Goal: Task Accomplishment & Management: Complete application form

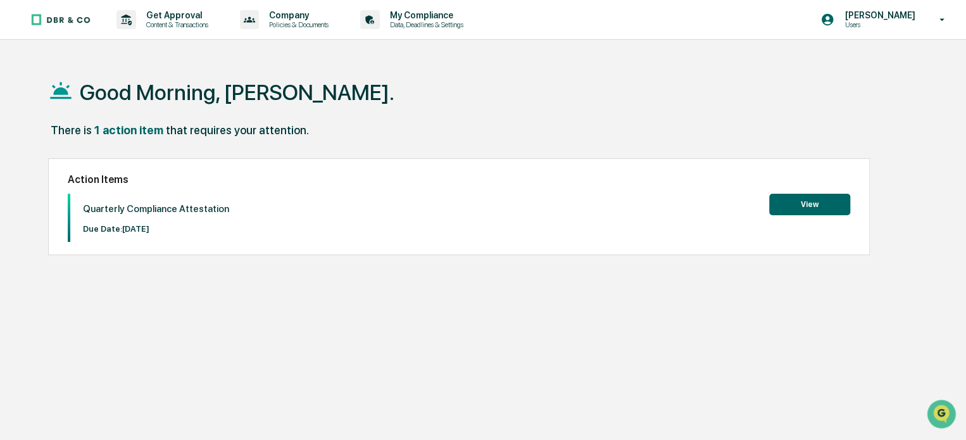
click at [817, 207] on button "View" at bounding box center [809, 205] width 81 height 22
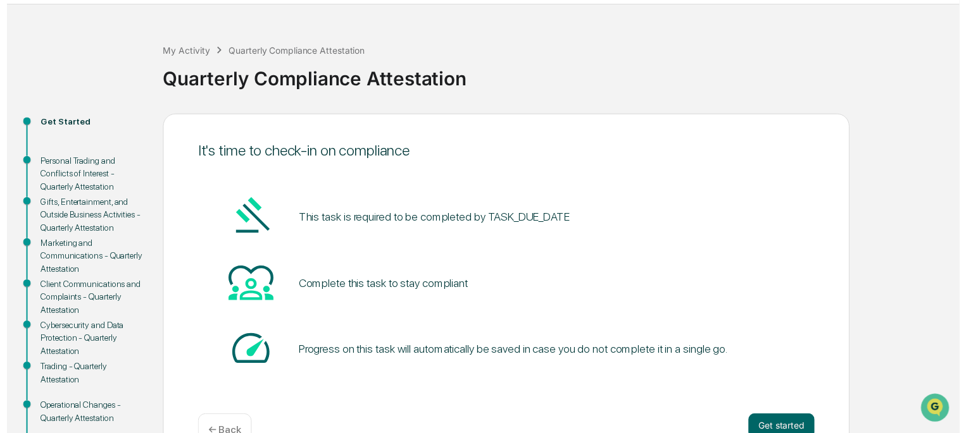
scroll to position [127, 0]
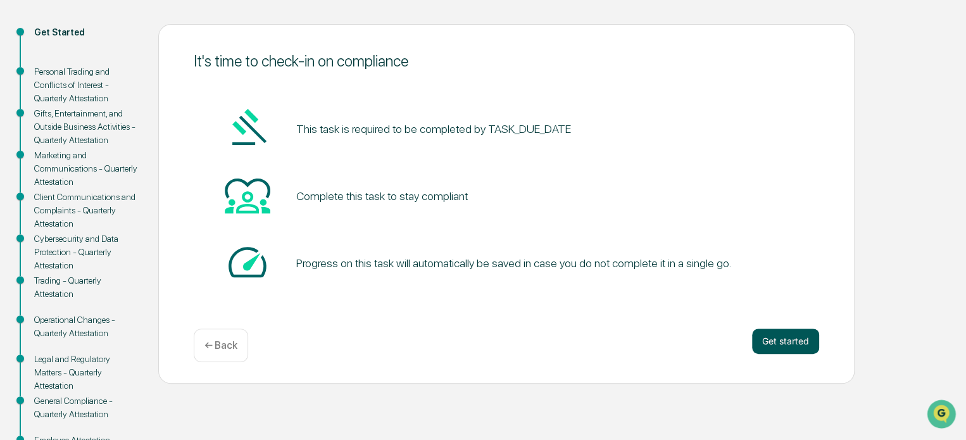
click at [778, 347] on button "Get started" at bounding box center [785, 340] width 67 height 25
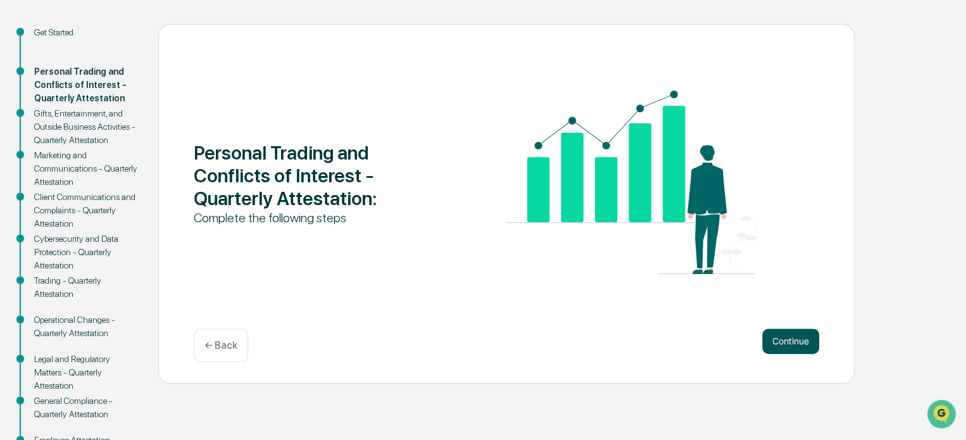
click at [790, 341] on button "Continue" at bounding box center [790, 340] width 57 height 25
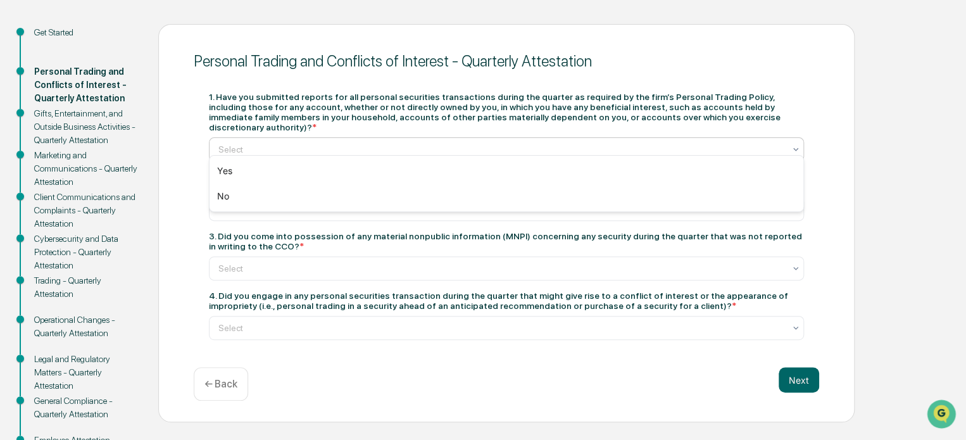
click at [345, 144] on div at bounding box center [501, 149] width 566 height 13
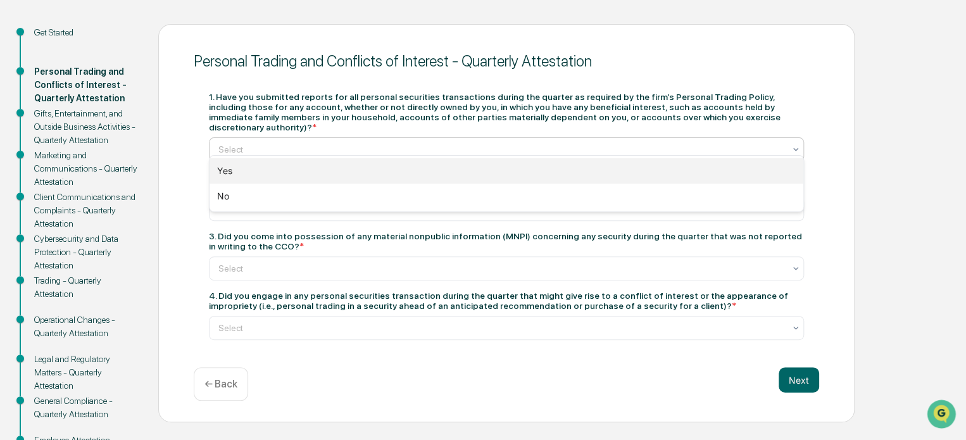
click at [327, 168] on div "Yes" at bounding box center [506, 170] width 594 height 25
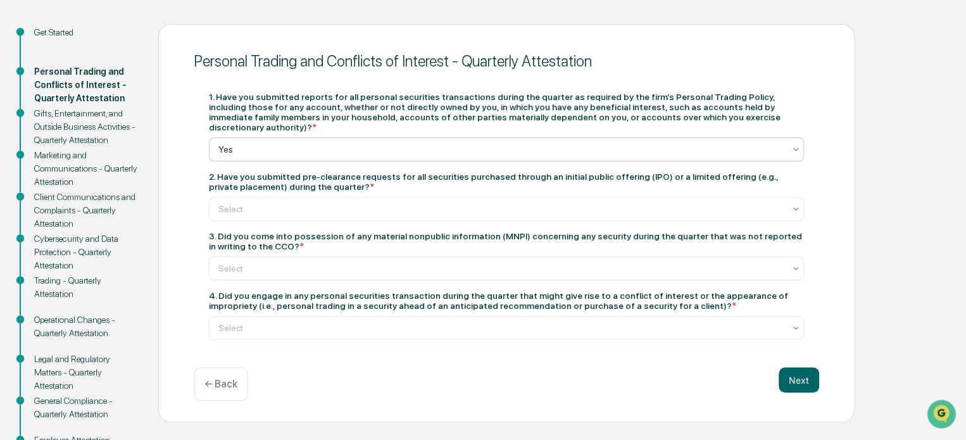
click at [337, 214] on div "1. Have you submitted reports for all personal securities transactions during t…" at bounding box center [506, 216] width 595 height 248
click at [350, 208] on div "Select" at bounding box center [501, 209] width 578 height 18
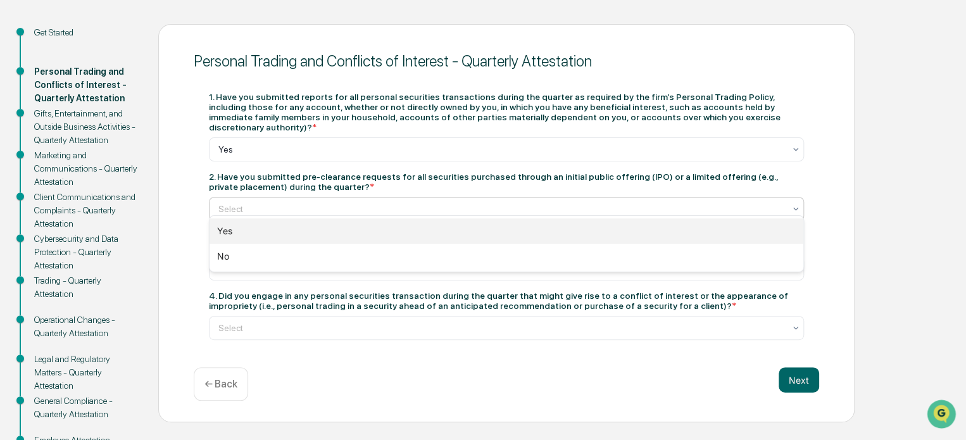
click at [335, 231] on div "Yes" at bounding box center [506, 230] width 594 height 25
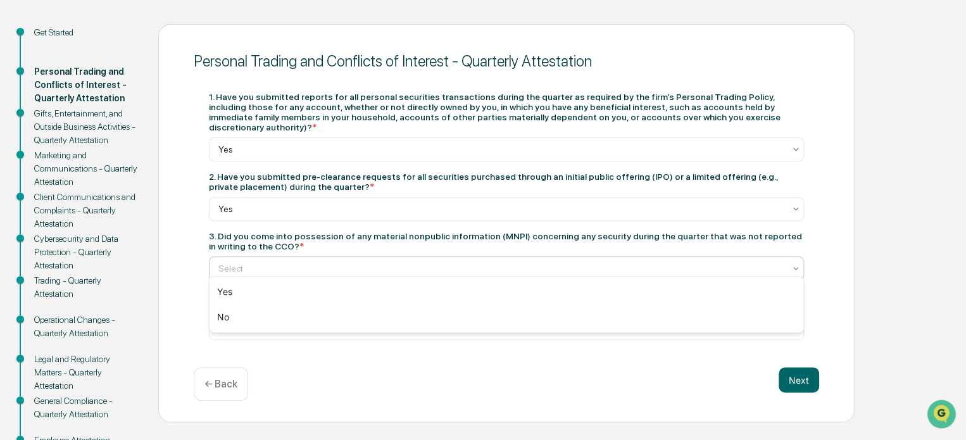
click at [366, 264] on div at bounding box center [501, 268] width 566 height 13
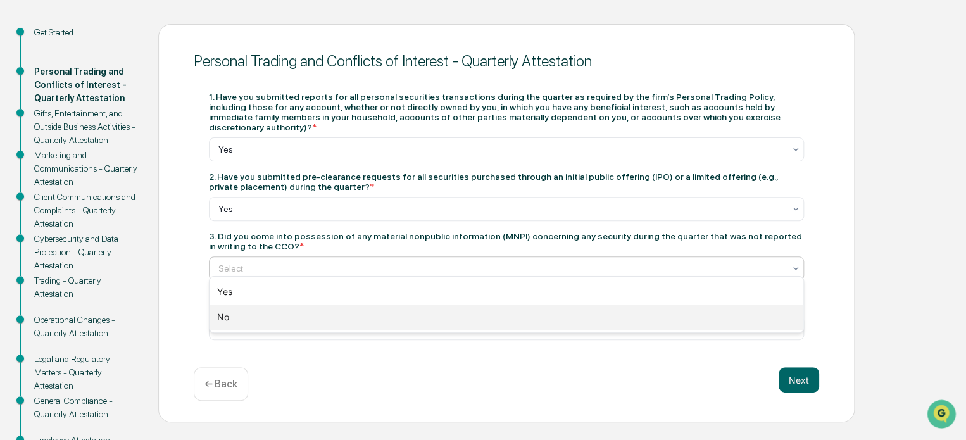
click at [310, 318] on div "No" at bounding box center [506, 316] width 594 height 25
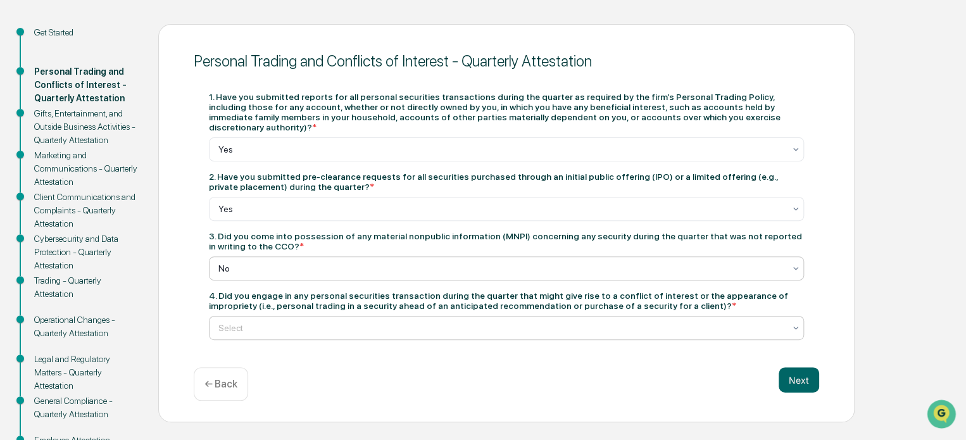
click at [325, 321] on div at bounding box center [501, 327] width 566 height 13
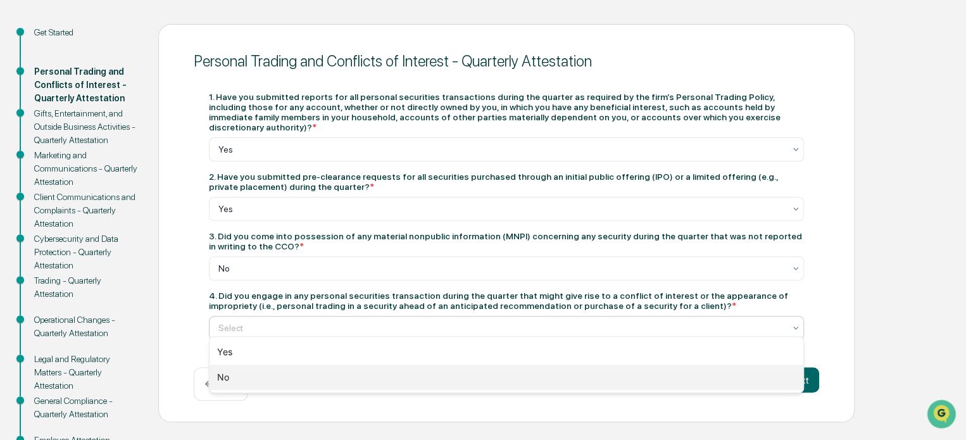
click at [283, 375] on div "No" at bounding box center [506, 376] width 594 height 25
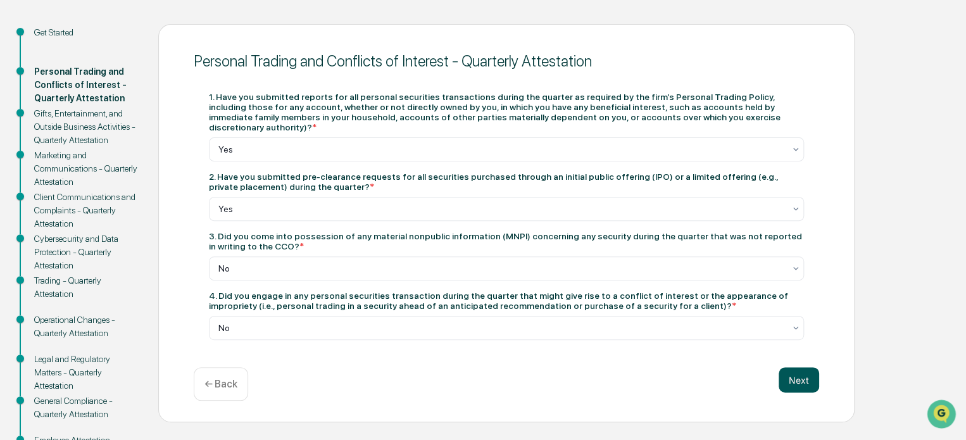
click at [801, 374] on button "Next" at bounding box center [798, 379] width 40 height 25
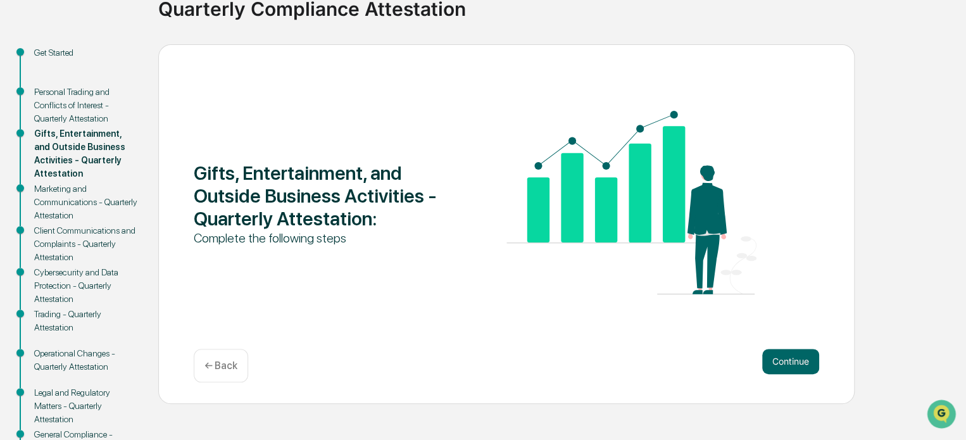
scroll to position [153, 0]
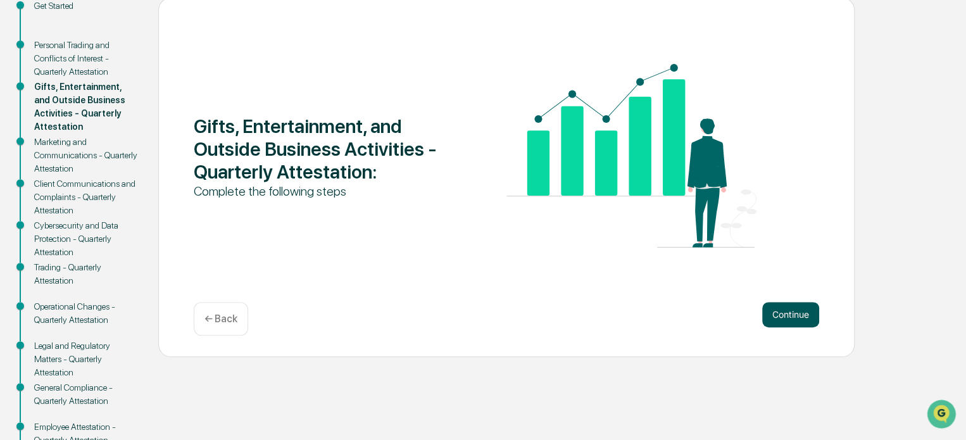
click at [788, 308] on button "Continue" at bounding box center [790, 314] width 57 height 25
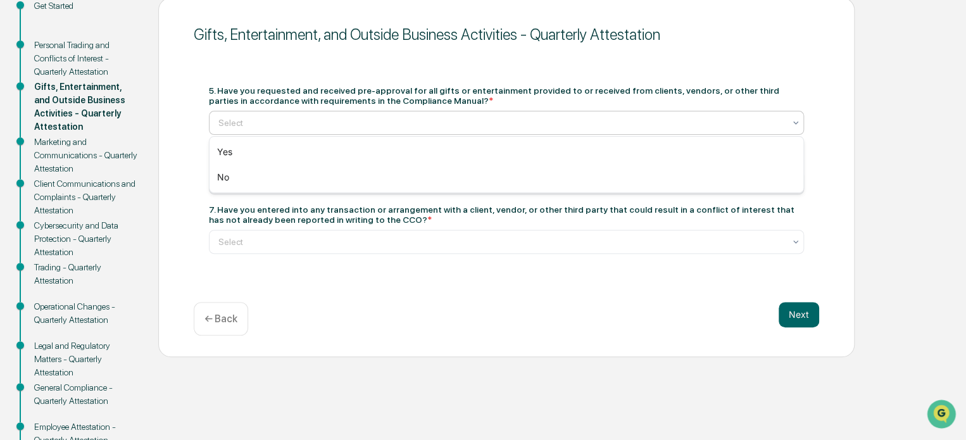
click at [397, 121] on div at bounding box center [501, 122] width 566 height 13
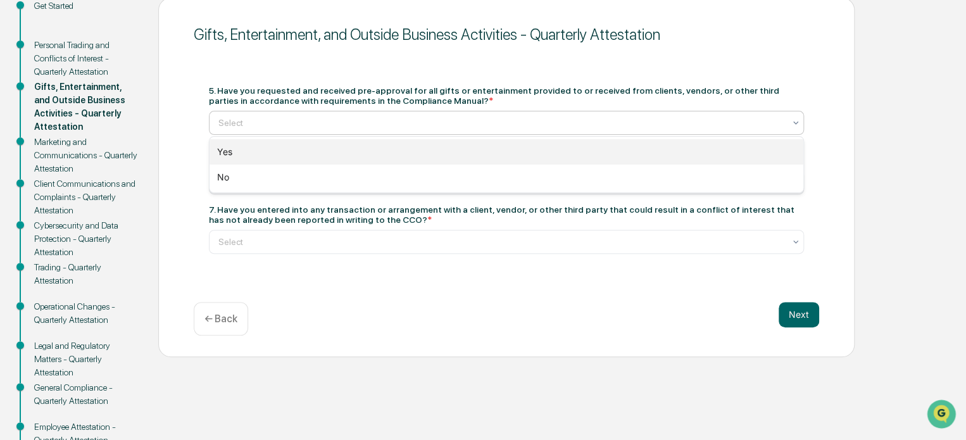
click at [387, 154] on div "Yes" at bounding box center [506, 151] width 594 height 25
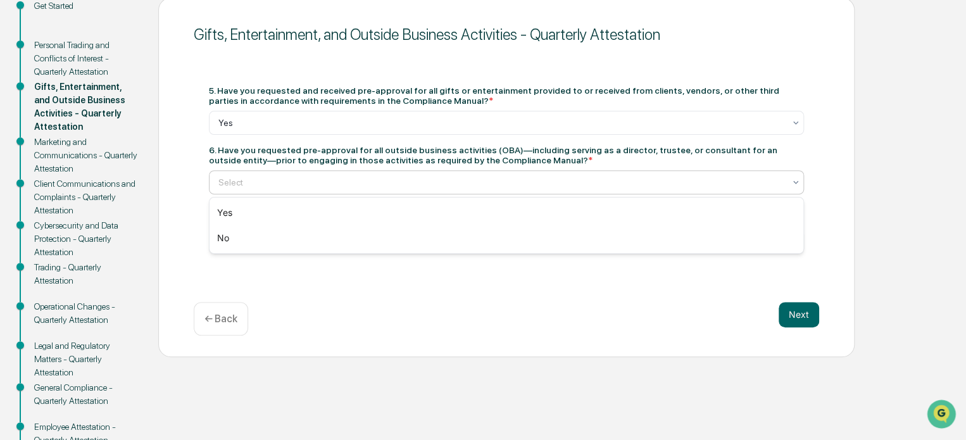
click at [383, 185] on div at bounding box center [501, 182] width 566 height 13
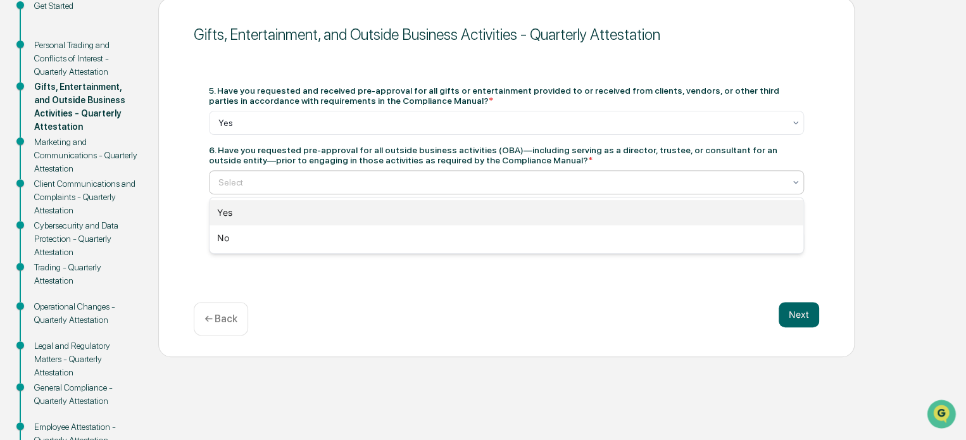
click at [367, 218] on div "Yes" at bounding box center [506, 212] width 594 height 25
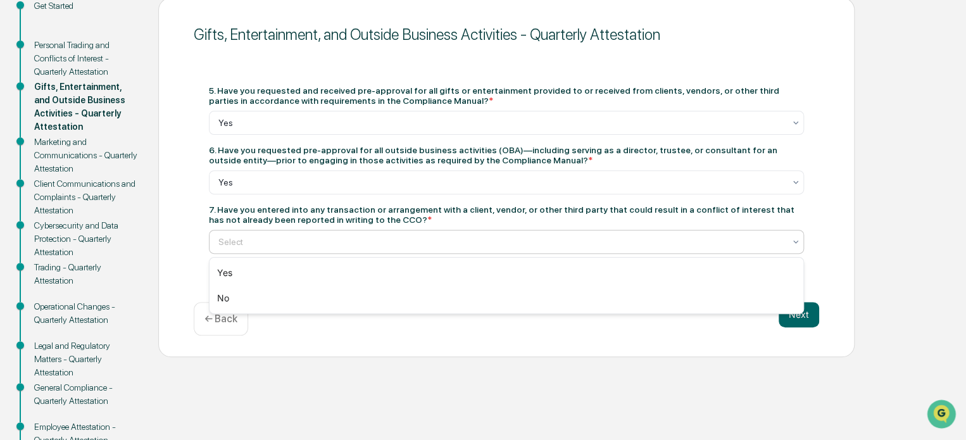
click at [370, 245] on div at bounding box center [501, 241] width 566 height 13
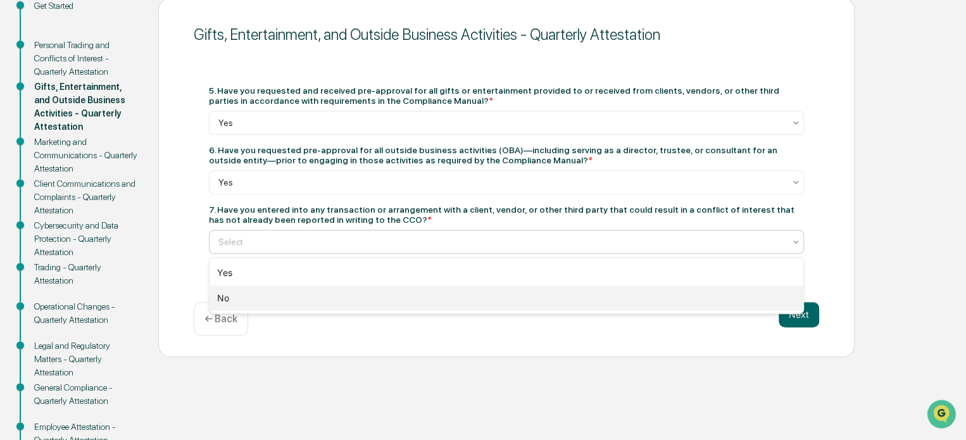
click at [368, 298] on div "No" at bounding box center [506, 297] width 594 height 25
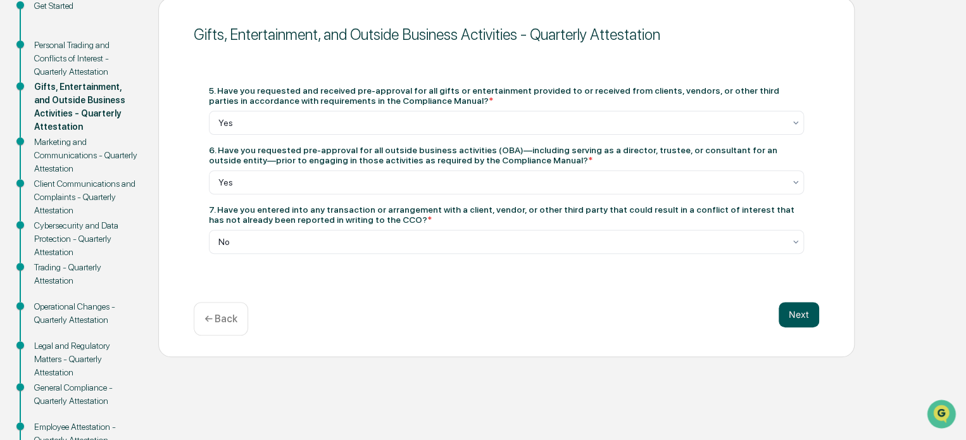
click at [805, 316] on button "Next" at bounding box center [798, 314] width 40 height 25
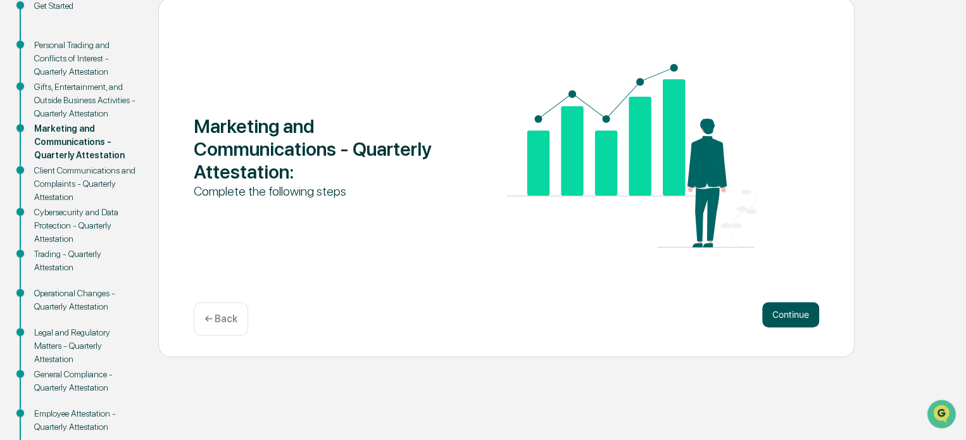
click at [806, 323] on button "Continue" at bounding box center [790, 314] width 57 height 25
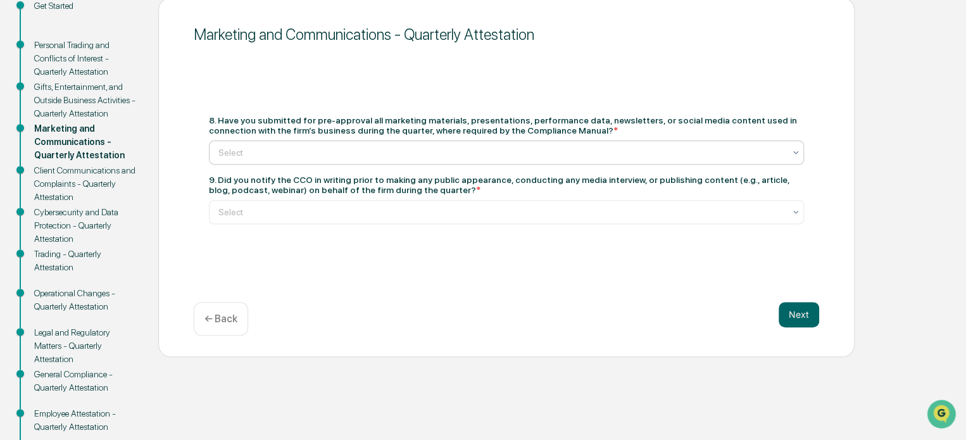
click at [367, 149] on div at bounding box center [501, 152] width 566 height 13
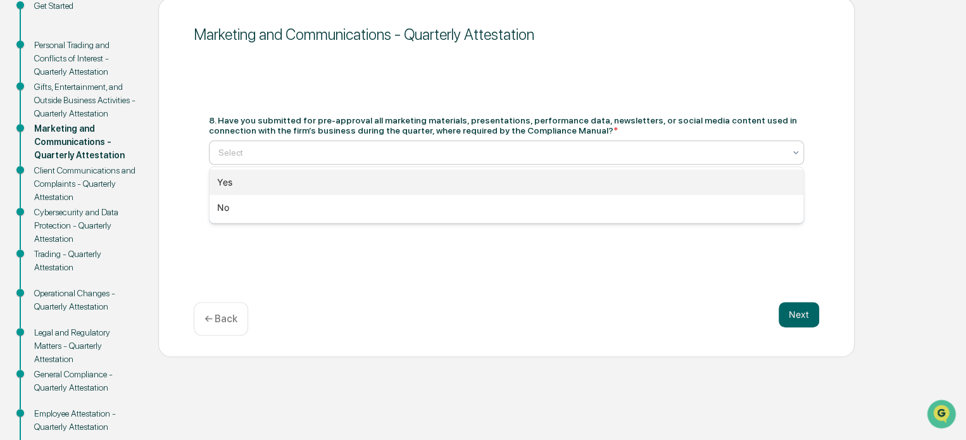
click at [326, 182] on div "Yes" at bounding box center [506, 182] width 594 height 25
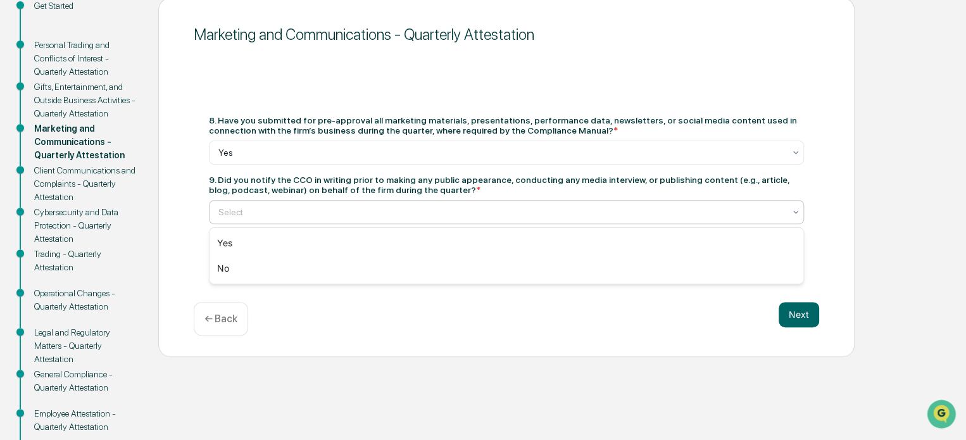
click at [332, 215] on div at bounding box center [501, 212] width 566 height 13
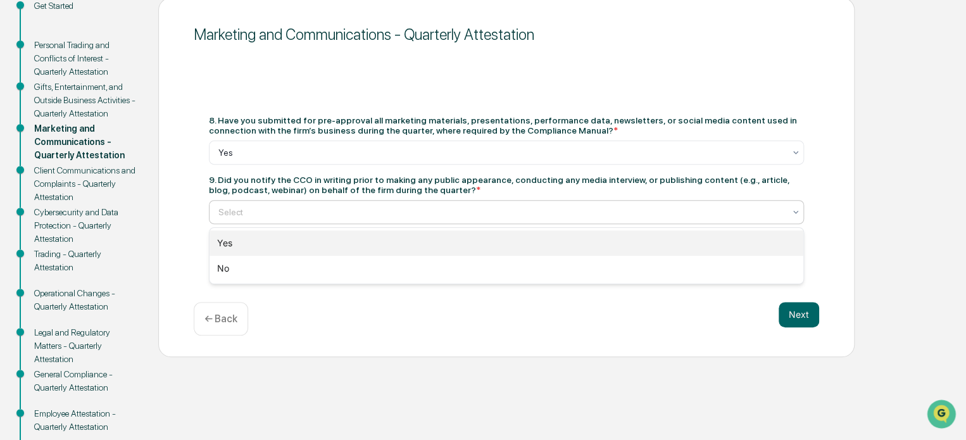
click at [315, 240] on div "Yes" at bounding box center [506, 242] width 594 height 25
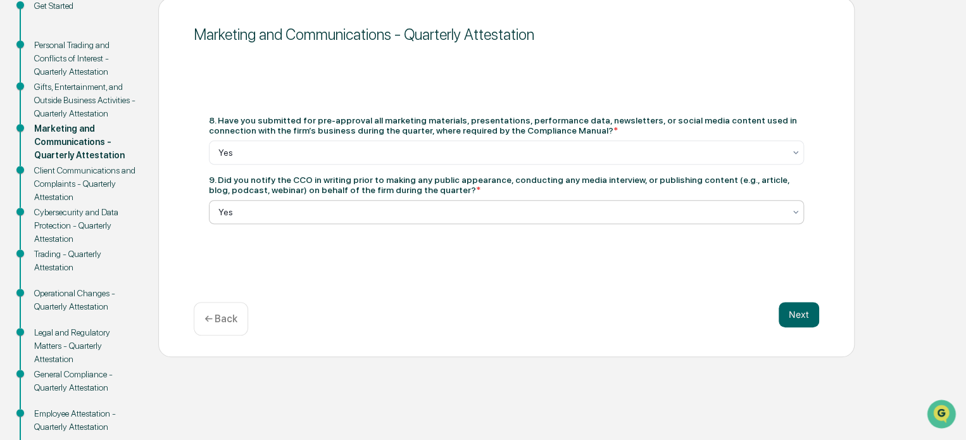
click at [816, 326] on div "Next" at bounding box center [798, 314] width 40 height 25
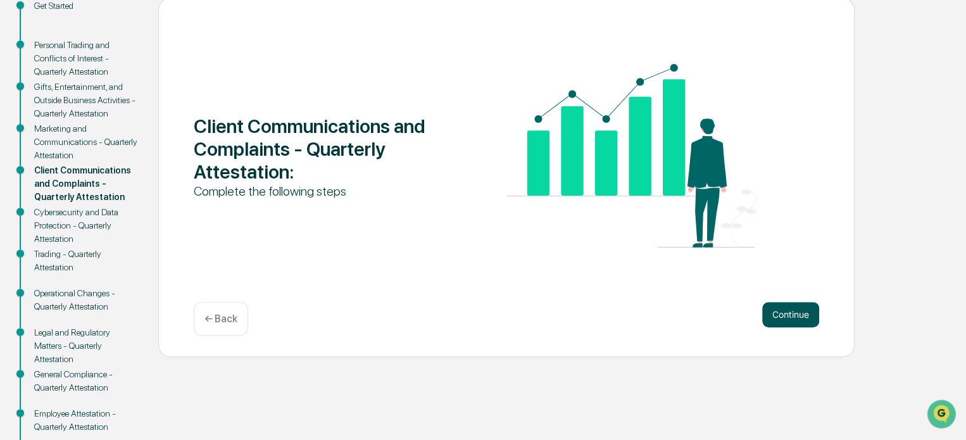
click at [788, 310] on button "Continue" at bounding box center [790, 314] width 57 height 25
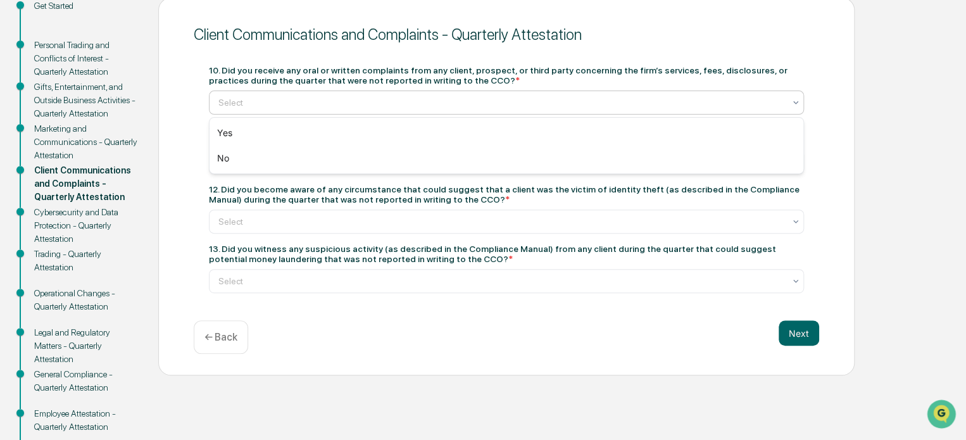
click at [380, 106] on div at bounding box center [501, 102] width 566 height 13
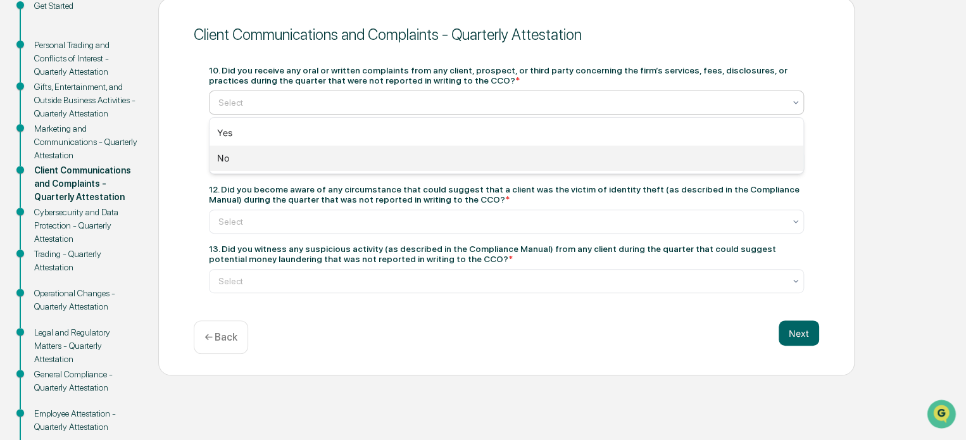
click at [330, 158] on div "No" at bounding box center [506, 158] width 594 height 25
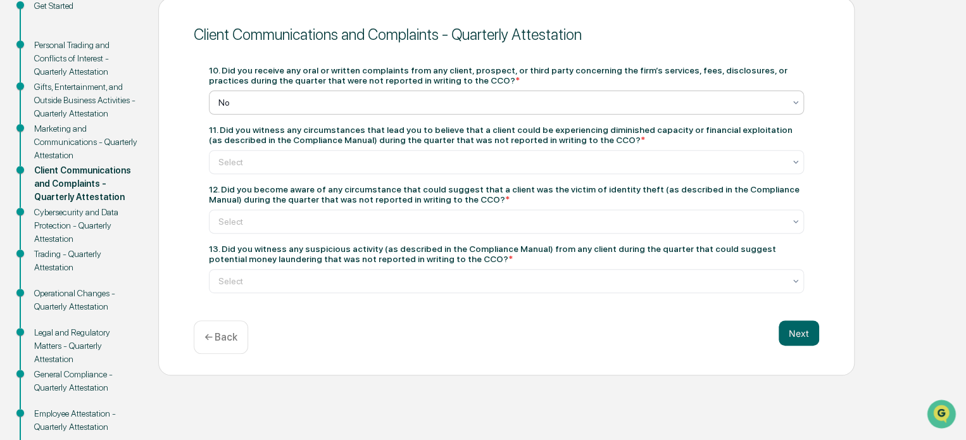
click at [331, 178] on div "10. Did you receive any oral or written complaints from any client, prospect, o…" at bounding box center [506, 179] width 595 height 228
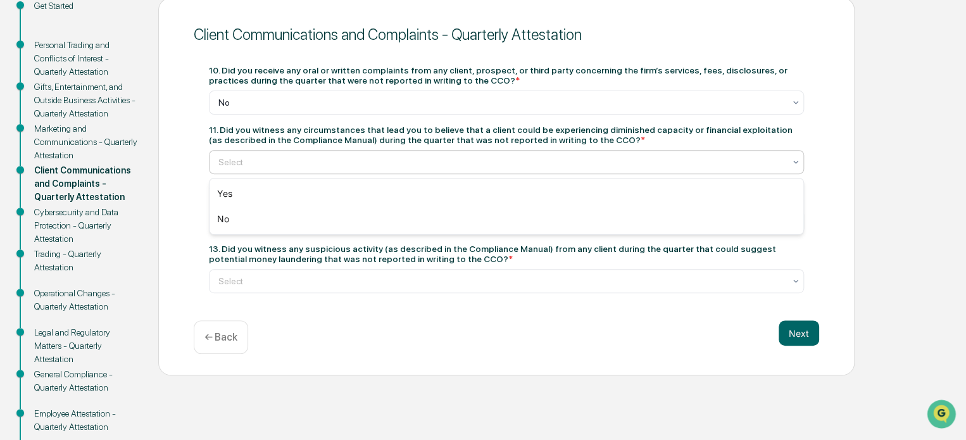
click at [337, 165] on div at bounding box center [501, 162] width 566 height 13
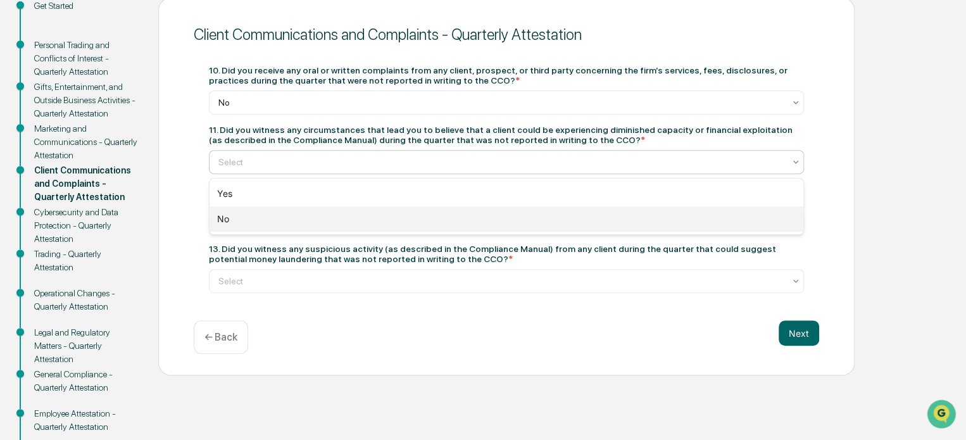
click at [314, 227] on div "No" at bounding box center [506, 218] width 594 height 25
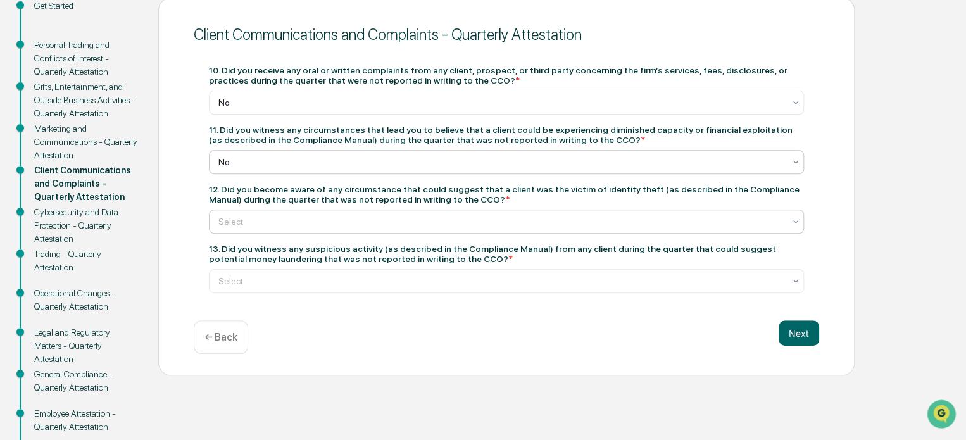
click at [319, 227] on div at bounding box center [501, 221] width 566 height 13
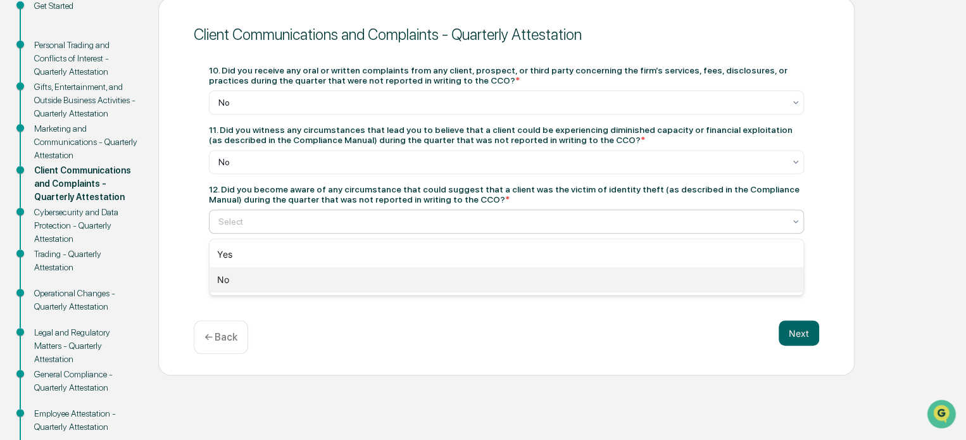
click at [309, 271] on div "No" at bounding box center [506, 279] width 594 height 25
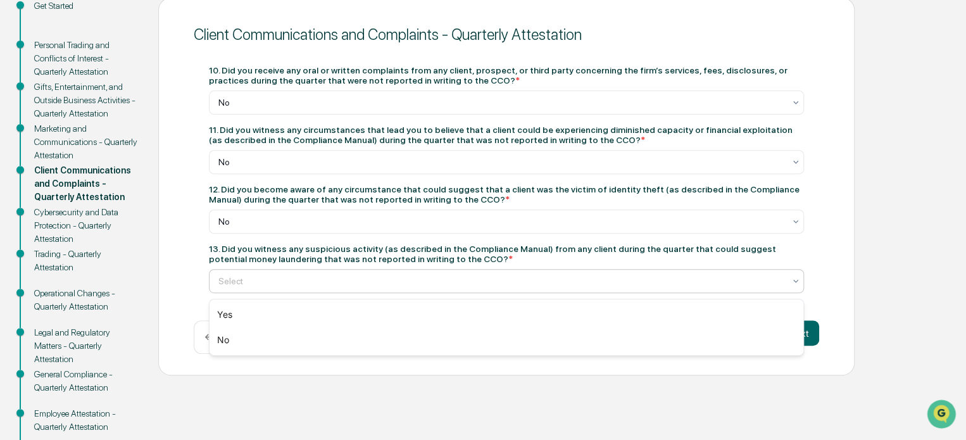
click at [301, 287] on div at bounding box center [501, 281] width 566 height 13
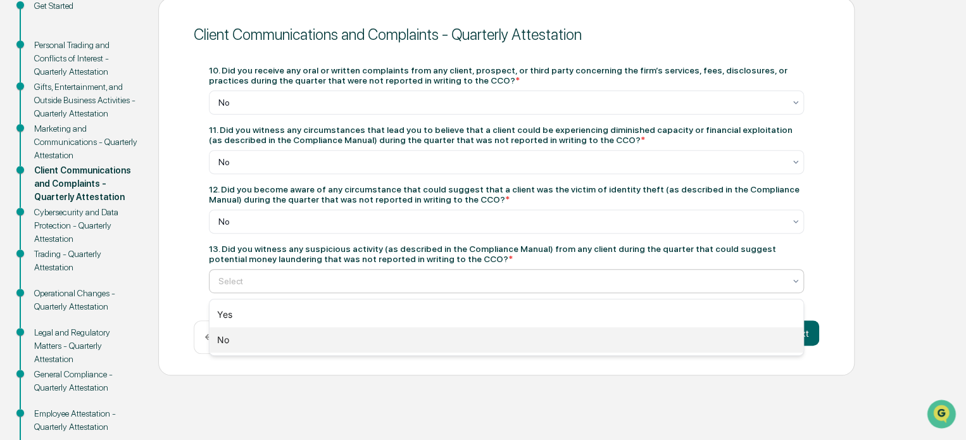
click at [291, 339] on div "No" at bounding box center [506, 339] width 594 height 25
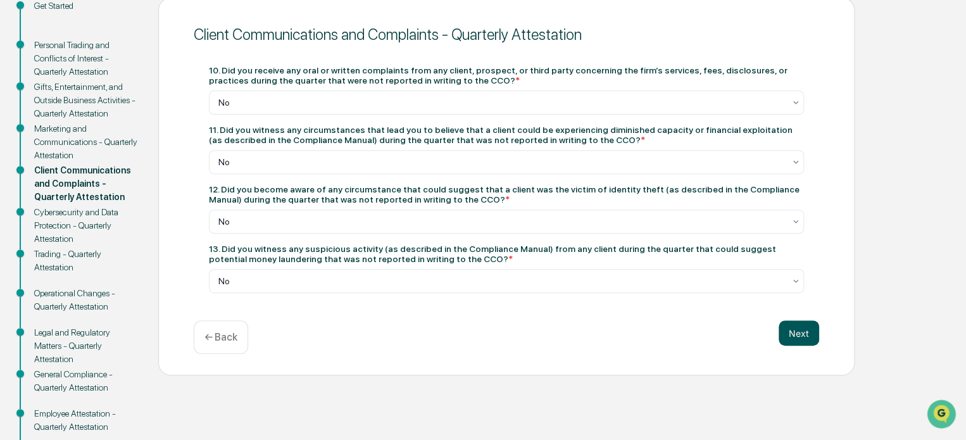
click at [794, 344] on button "Next" at bounding box center [798, 332] width 40 height 25
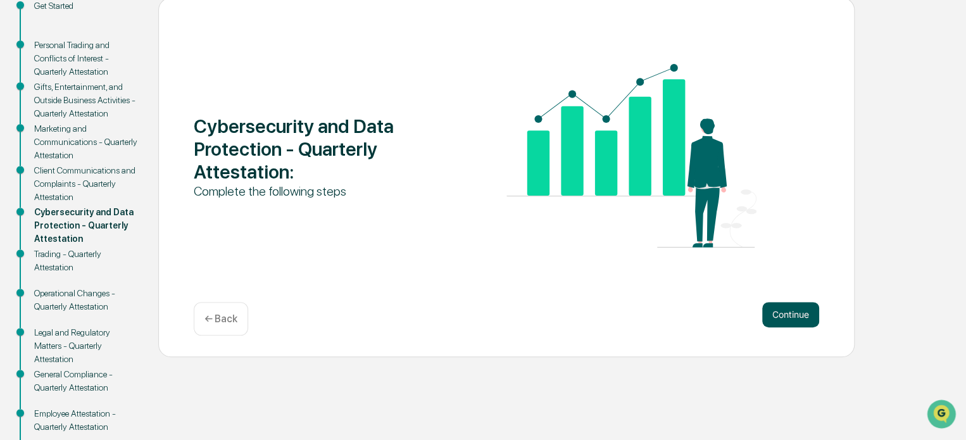
click at [785, 308] on button "Continue" at bounding box center [790, 314] width 57 height 25
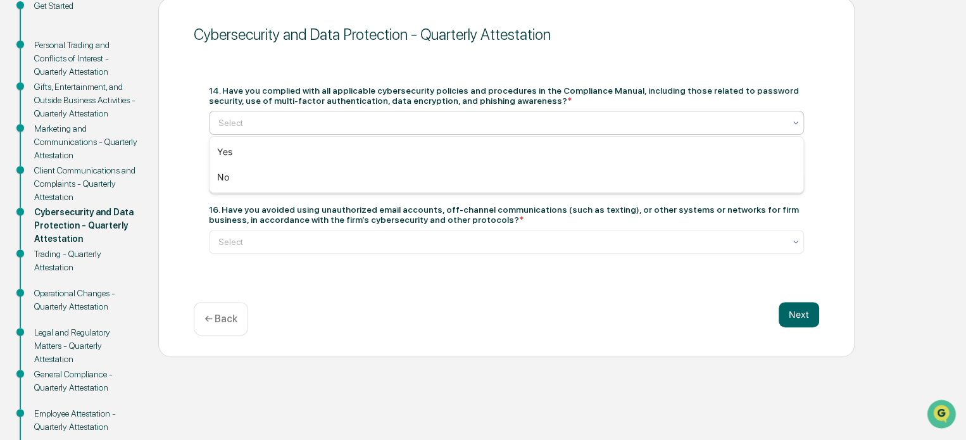
click at [363, 128] on div "Select" at bounding box center [501, 123] width 578 height 18
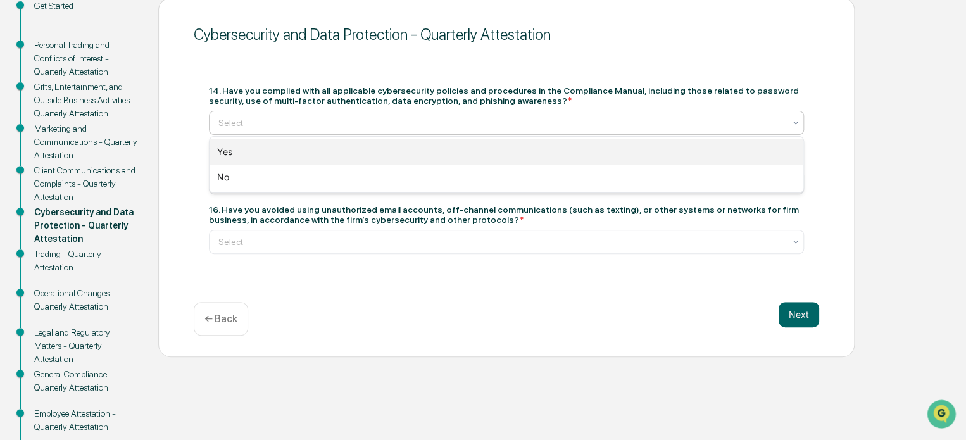
click at [347, 149] on div "Yes" at bounding box center [506, 151] width 594 height 25
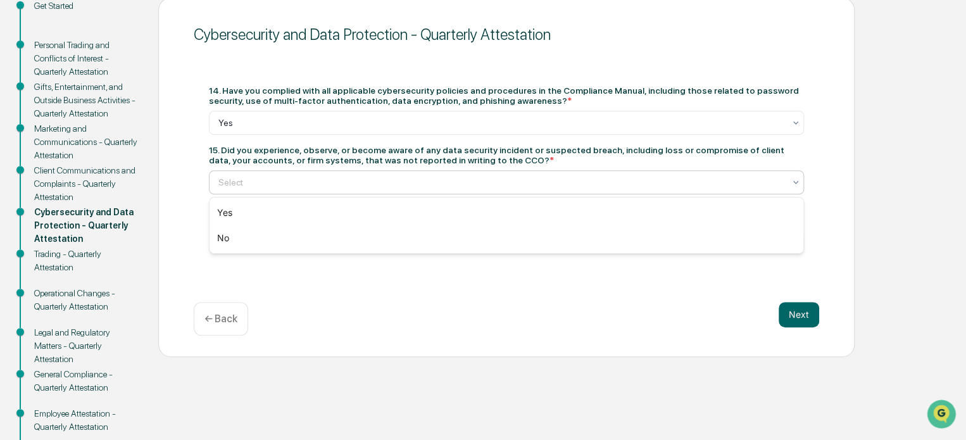
click at [346, 188] on div at bounding box center [501, 182] width 566 height 13
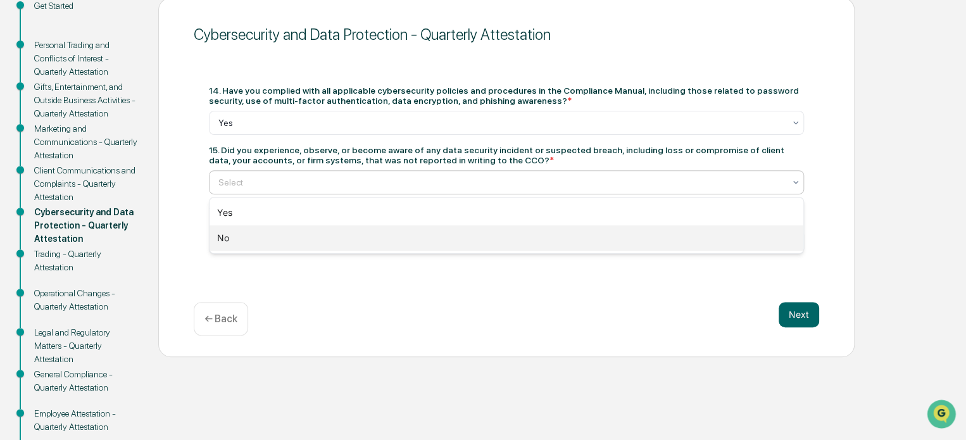
click at [327, 232] on div "No" at bounding box center [506, 237] width 594 height 25
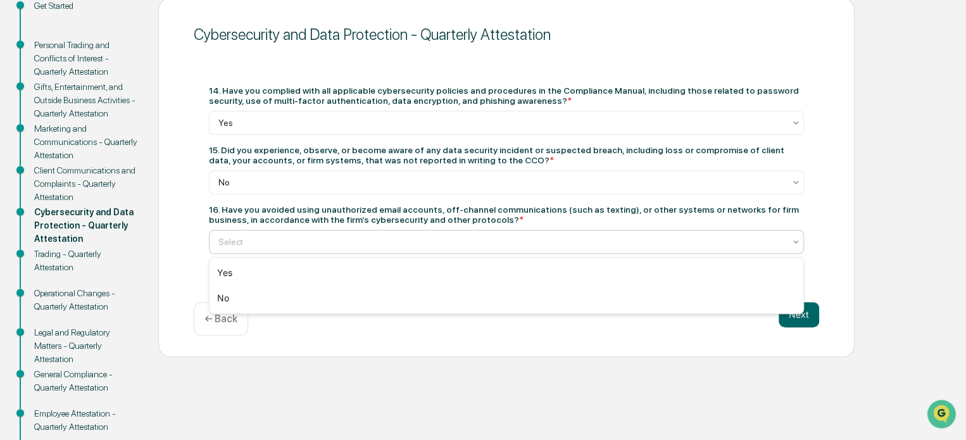
click at [358, 247] on div at bounding box center [501, 241] width 566 height 13
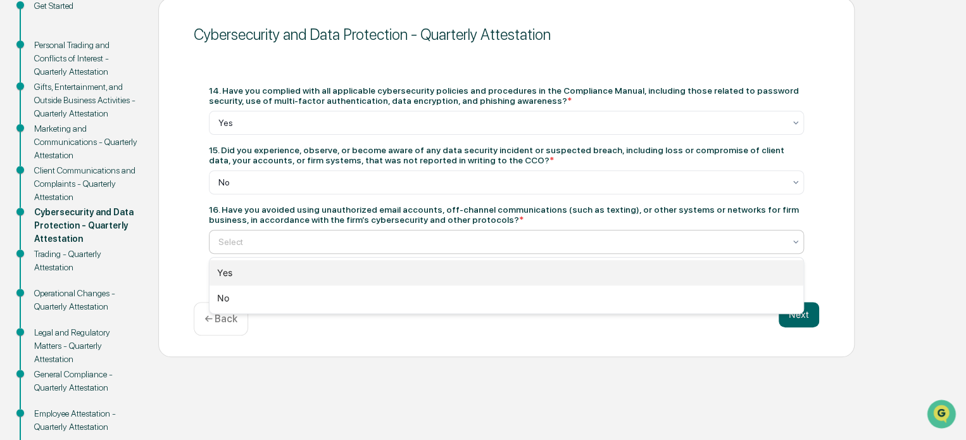
click at [340, 273] on div "Yes" at bounding box center [506, 272] width 594 height 25
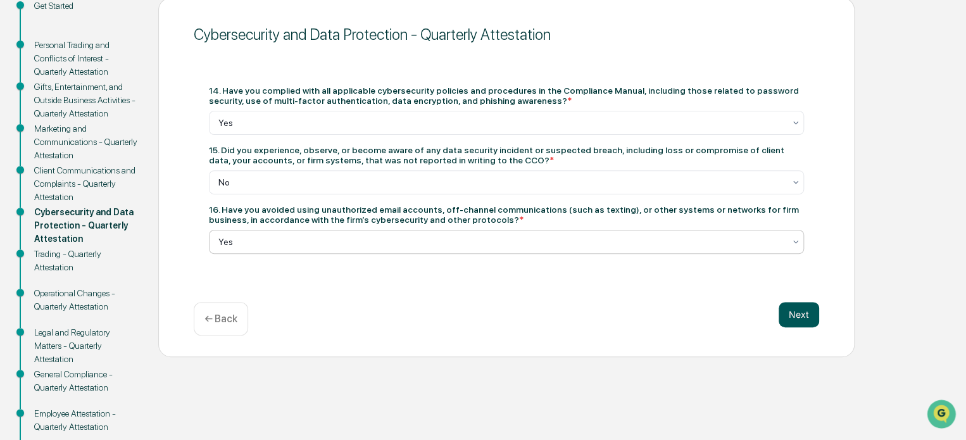
click at [807, 314] on button "Next" at bounding box center [798, 314] width 40 height 25
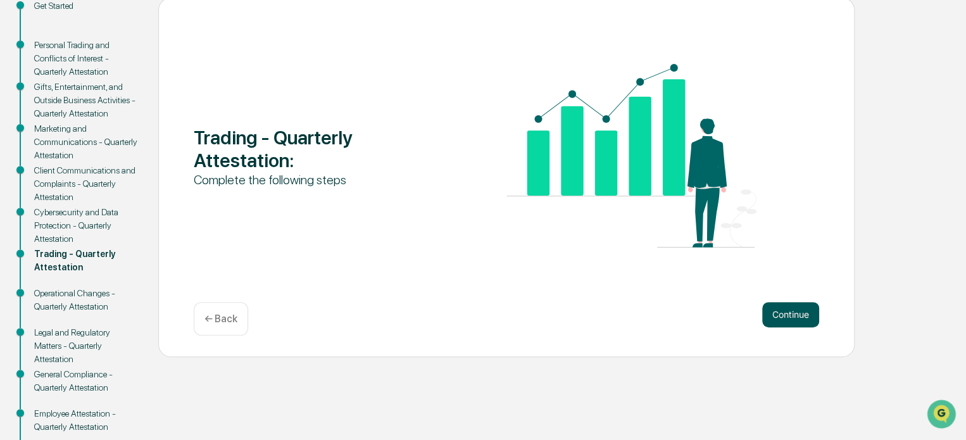
click at [792, 325] on button "Continue" at bounding box center [790, 314] width 57 height 25
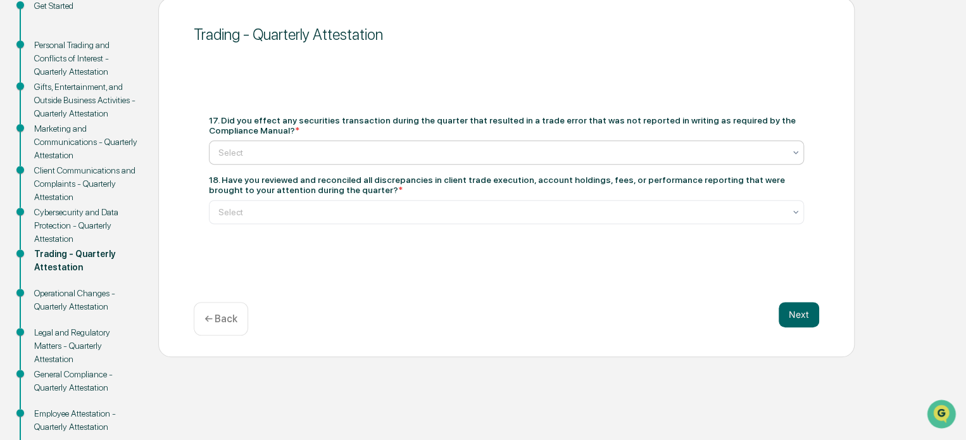
click at [397, 147] on div at bounding box center [501, 152] width 566 height 13
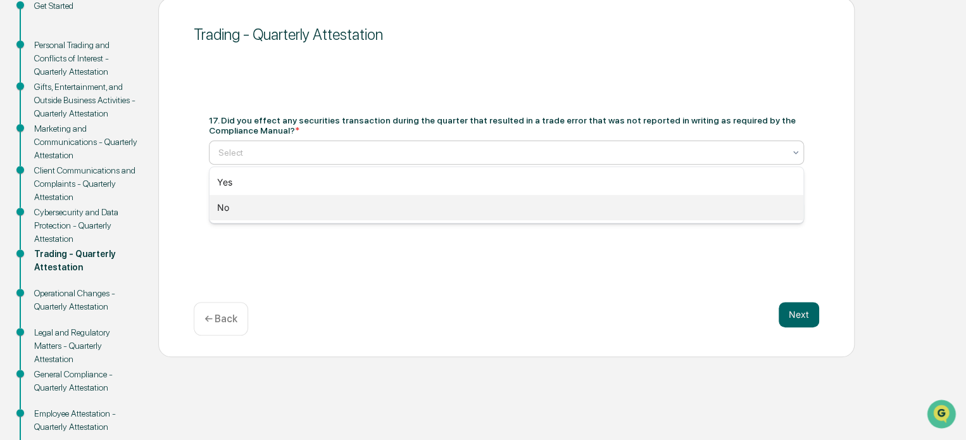
click at [344, 206] on div "No" at bounding box center [506, 207] width 594 height 25
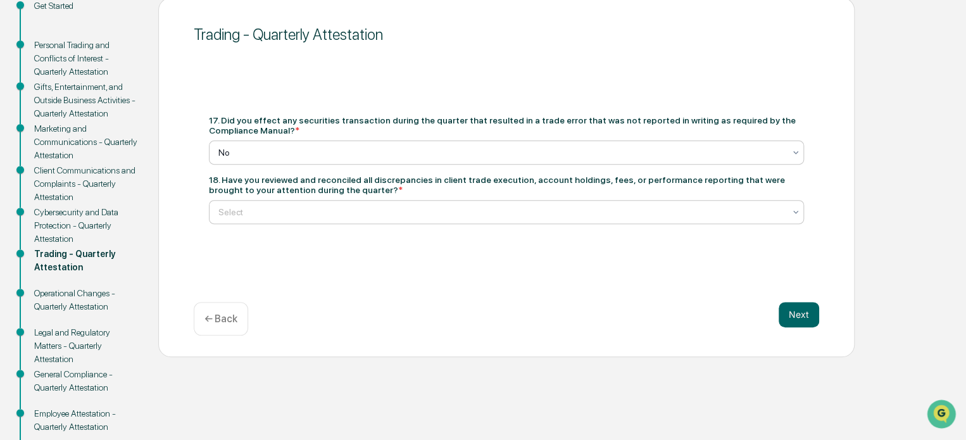
click at [361, 215] on div at bounding box center [501, 212] width 566 height 13
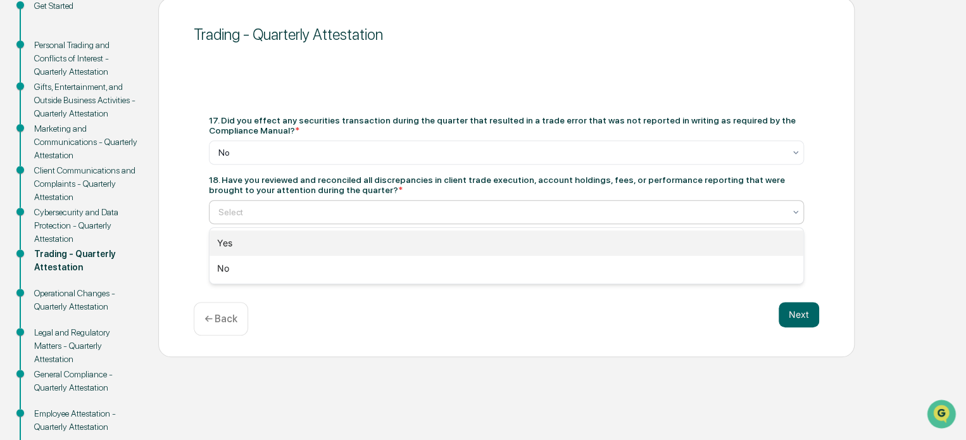
click at [344, 246] on div "Yes" at bounding box center [506, 242] width 594 height 25
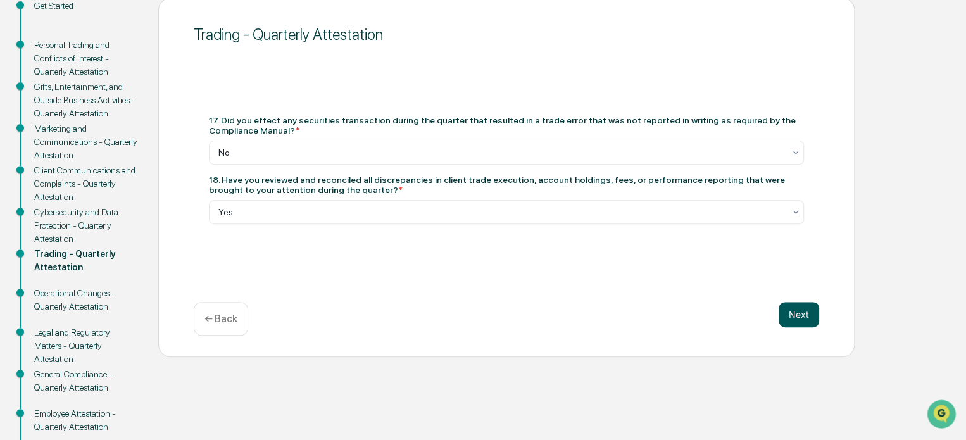
click at [813, 326] on button "Next" at bounding box center [798, 314] width 40 height 25
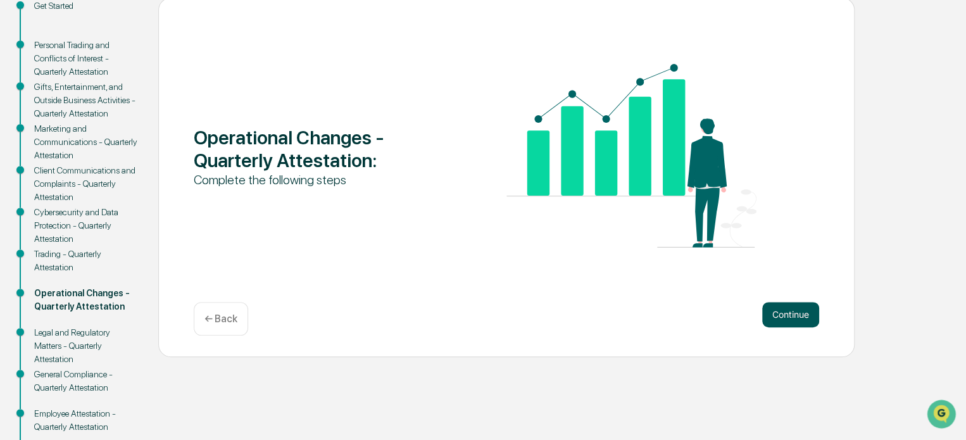
click at [802, 313] on button "Continue" at bounding box center [790, 314] width 57 height 25
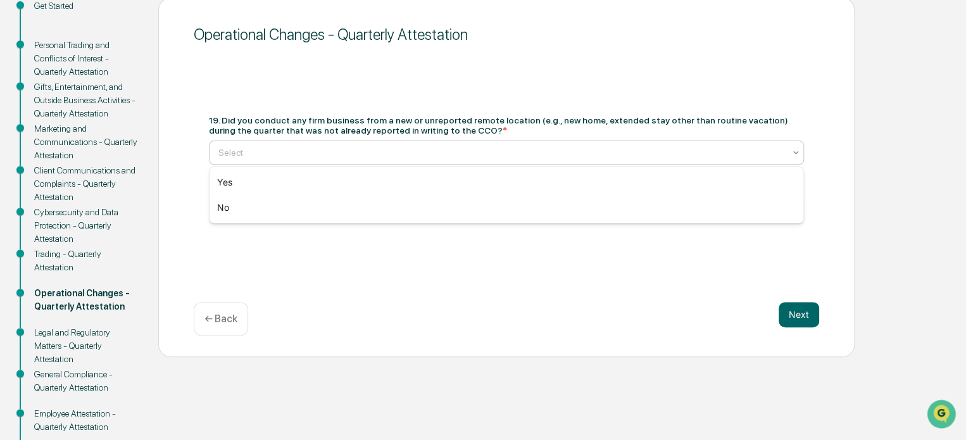
click at [349, 151] on div at bounding box center [501, 152] width 566 height 13
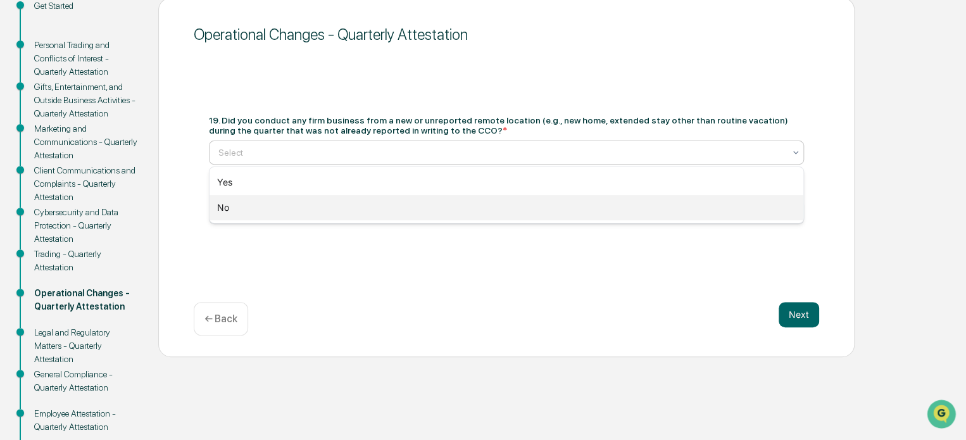
click at [342, 202] on div "No" at bounding box center [506, 207] width 594 height 25
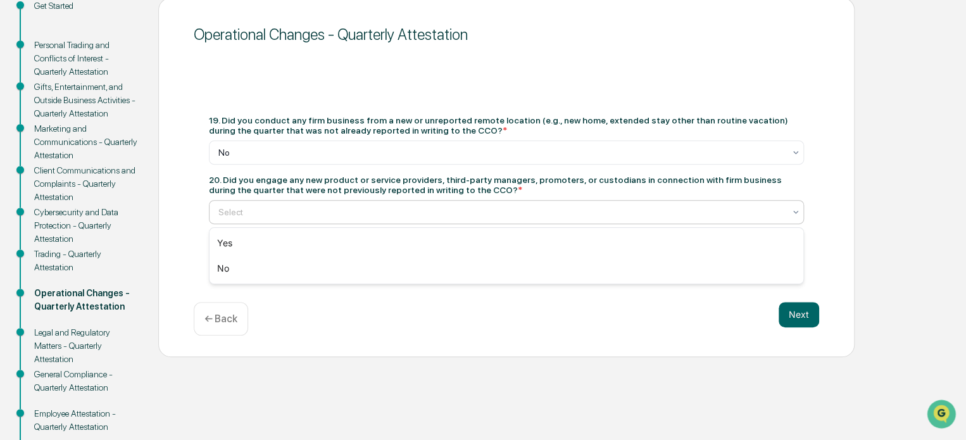
click at [342, 215] on div at bounding box center [501, 212] width 566 height 13
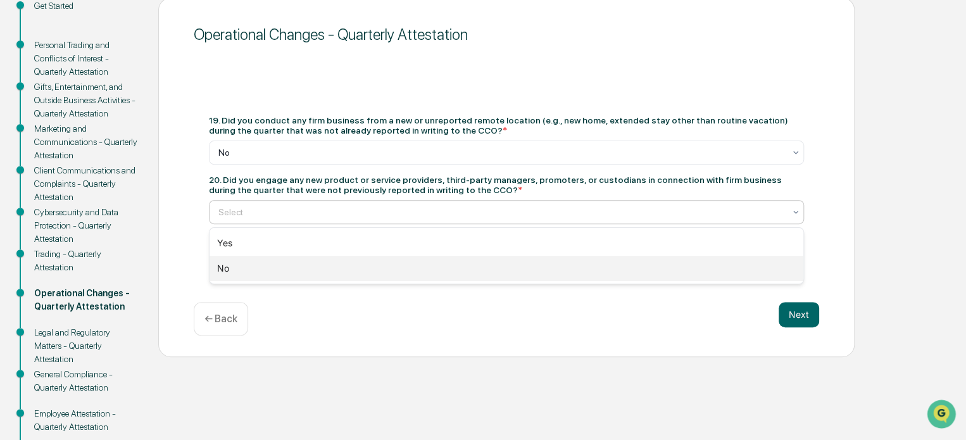
click at [334, 269] on div "No" at bounding box center [506, 268] width 594 height 25
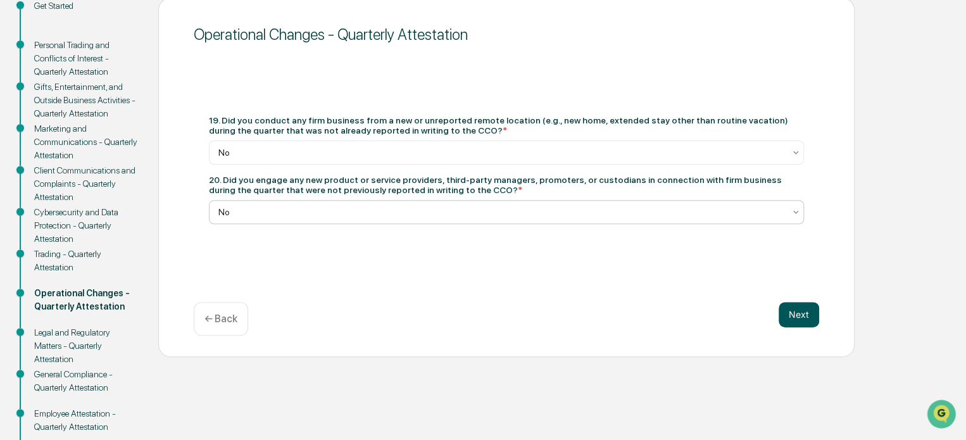
click at [789, 314] on button "Next" at bounding box center [798, 314] width 40 height 25
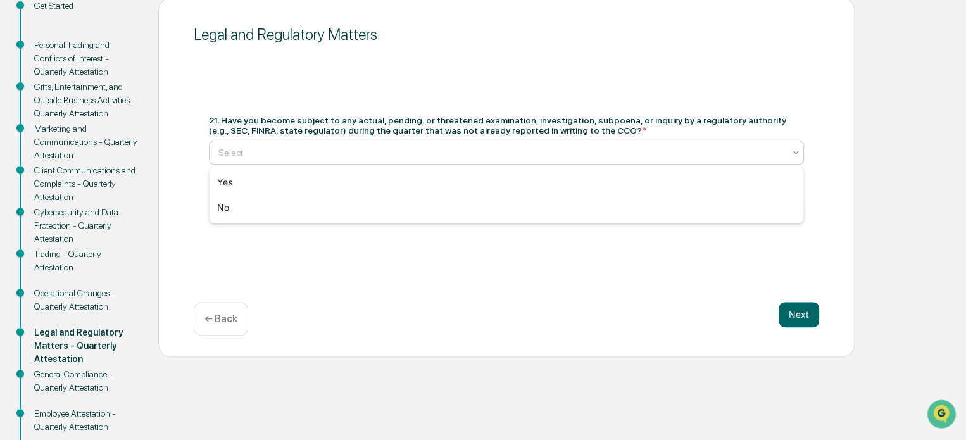
click at [390, 153] on div at bounding box center [501, 152] width 566 height 13
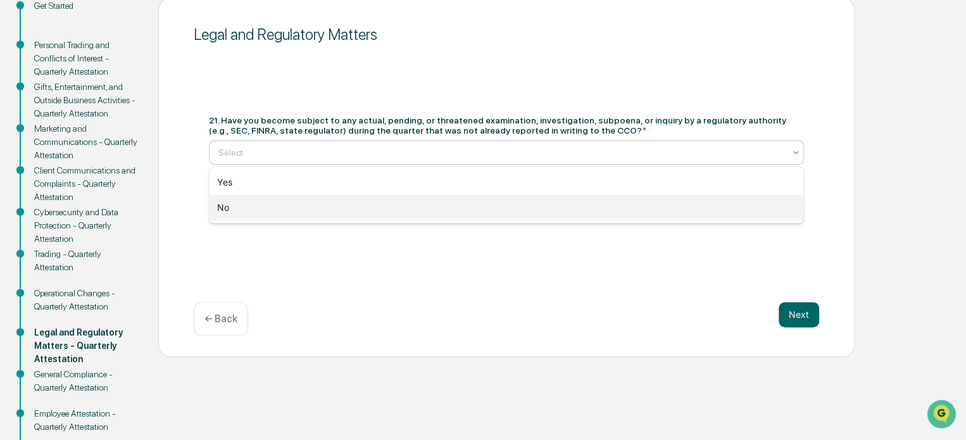
click at [357, 202] on div "No" at bounding box center [506, 207] width 594 height 25
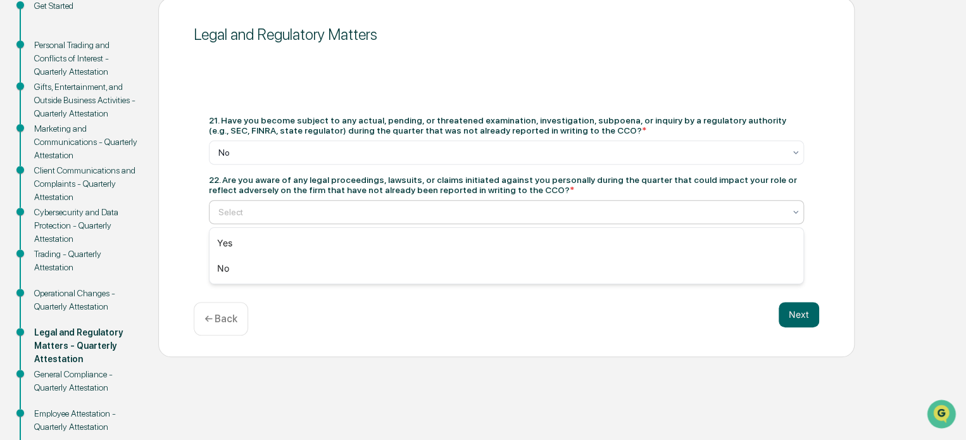
click at [357, 202] on div "Select" at bounding box center [506, 212] width 595 height 24
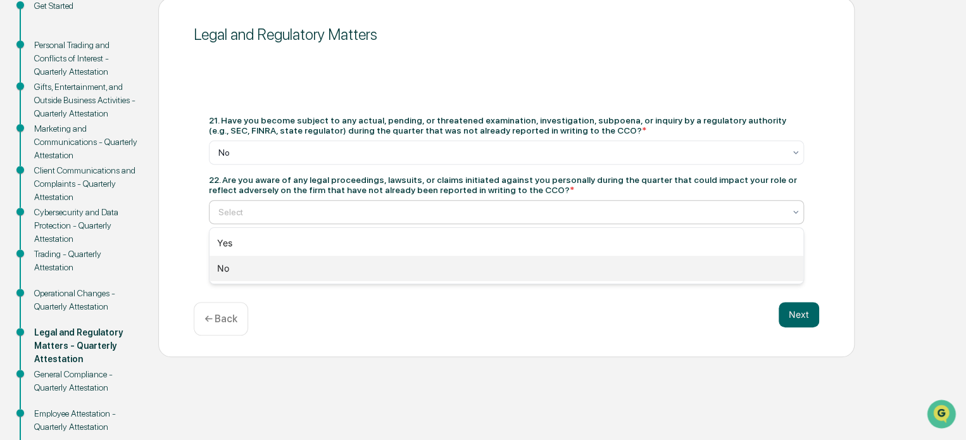
click at [350, 269] on div "No" at bounding box center [506, 268] width 594 height 25
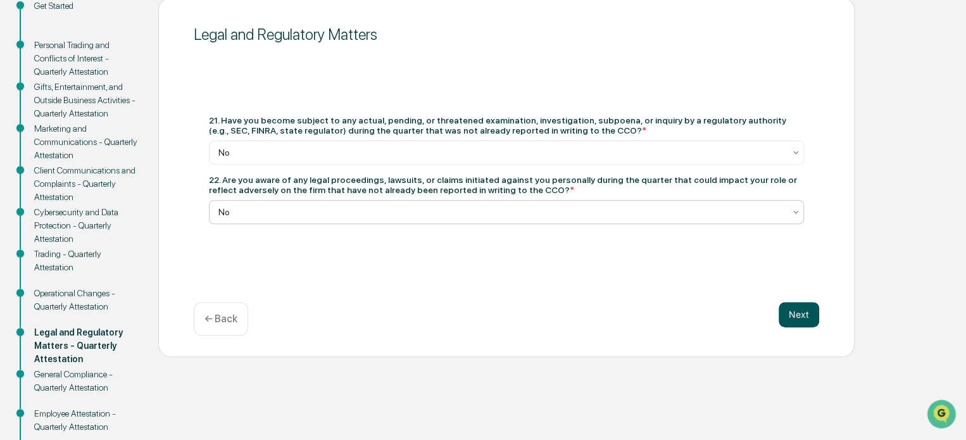
click at [809, 311] on button "Next" at bounding box center [798, 314] width 40 height 25
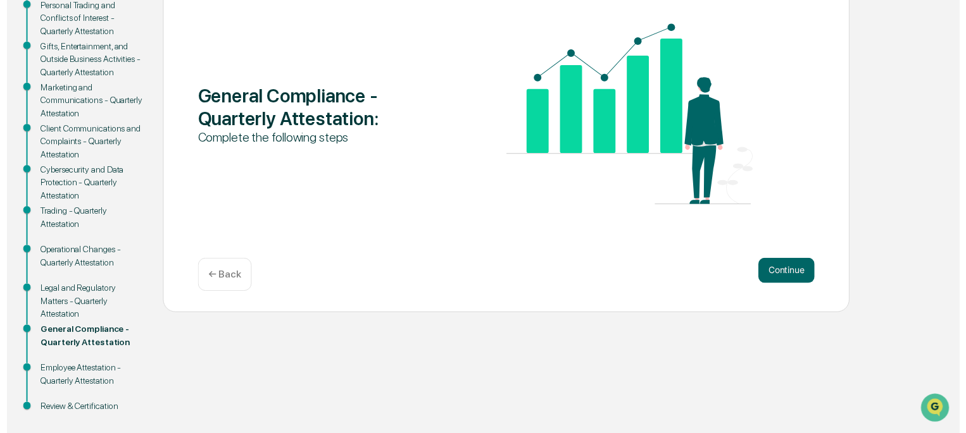
scroll to position [210, 0]
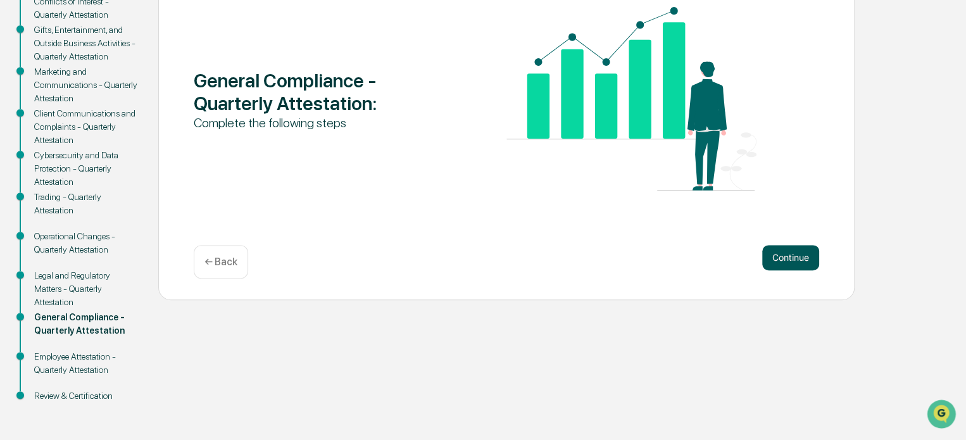
click at [807, 255] on button "Continue" at bounding box center [790, 257] width 57 height 25
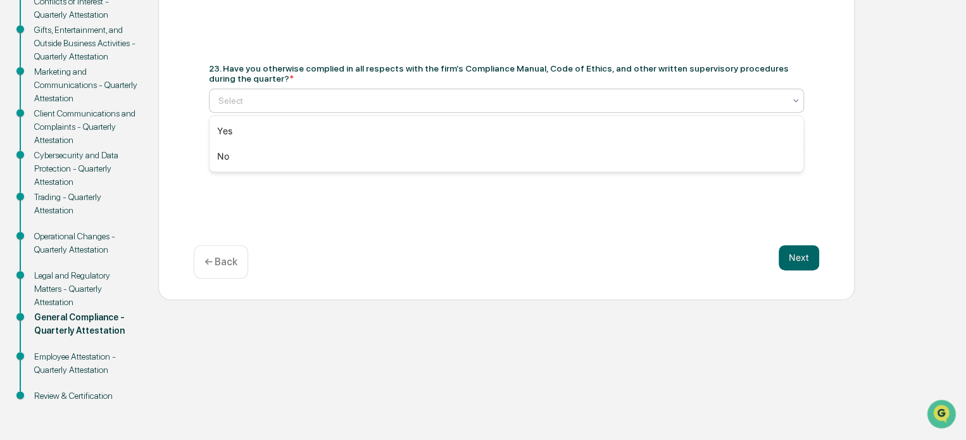
click at [350, 94] on div at bounding box center [501, 100] width 566 height 13
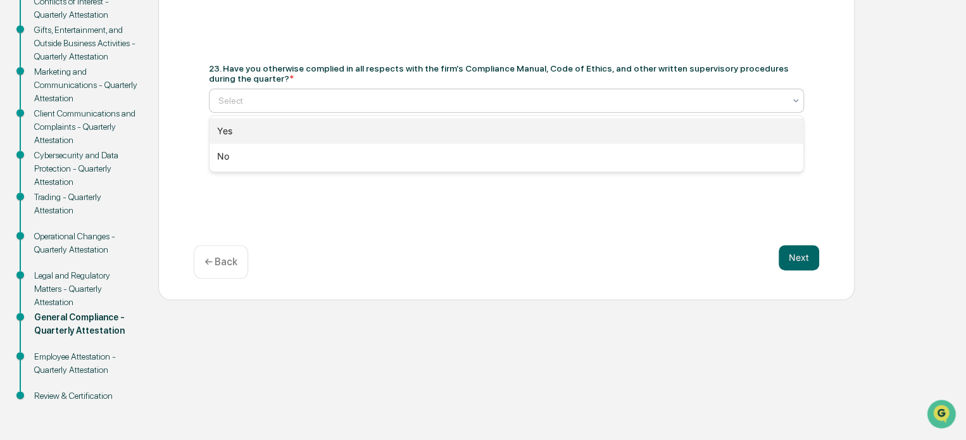
click at [321, 133] on div "Yes" at bounding box center [506, 130] width 594 height 25
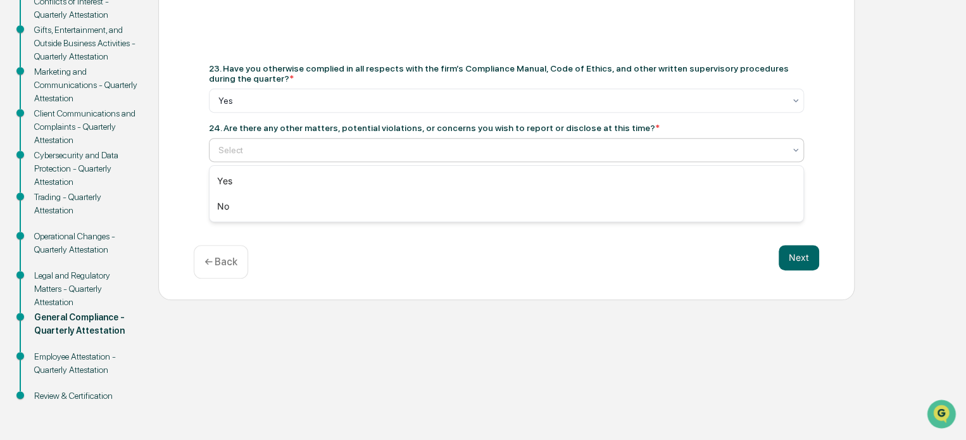
click at [317, 154] on div at bounding box center [501, 150] width 566 height 13
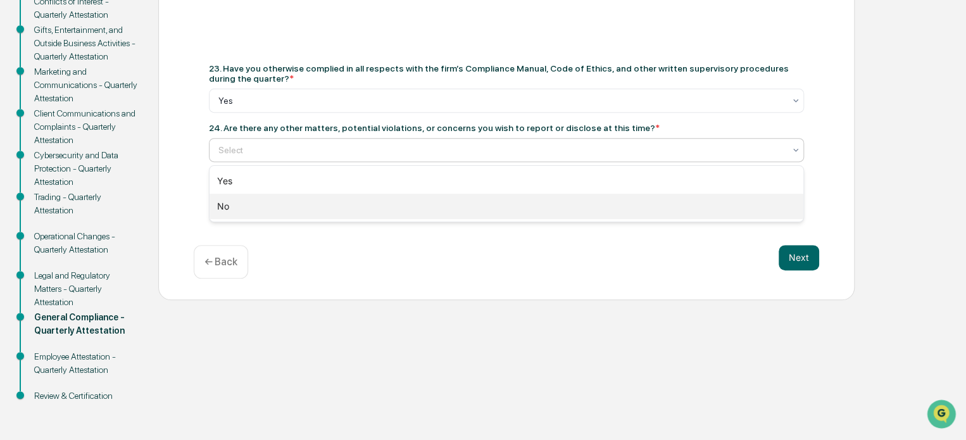
click at [295, 204] on div "No" at bounding box center [506, 206] width 594 height 25
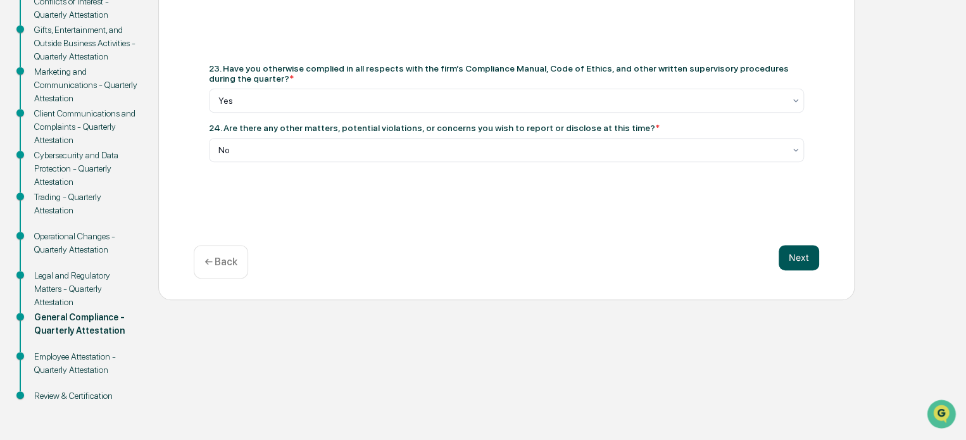
click at [805, 258] on button "Next" at bounding box center [798, 257] width 40 height 25
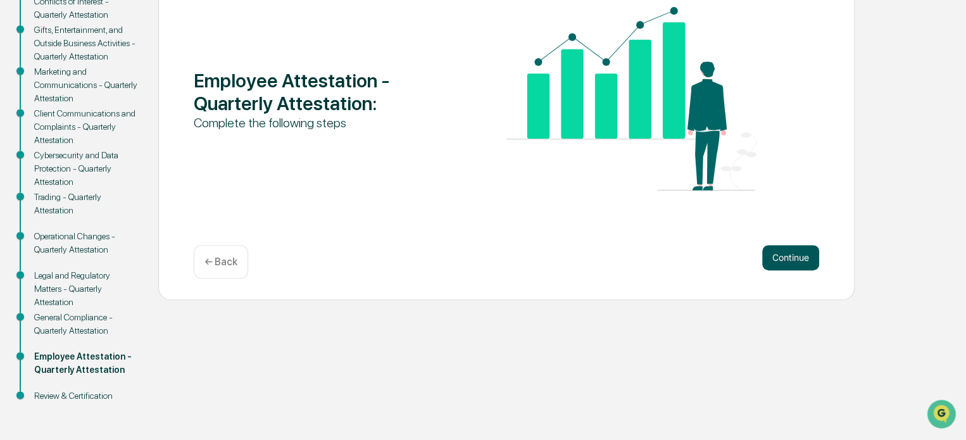
click at [793, 258] on button "Continue" at bounding box center [790, 257] width 57 height 25
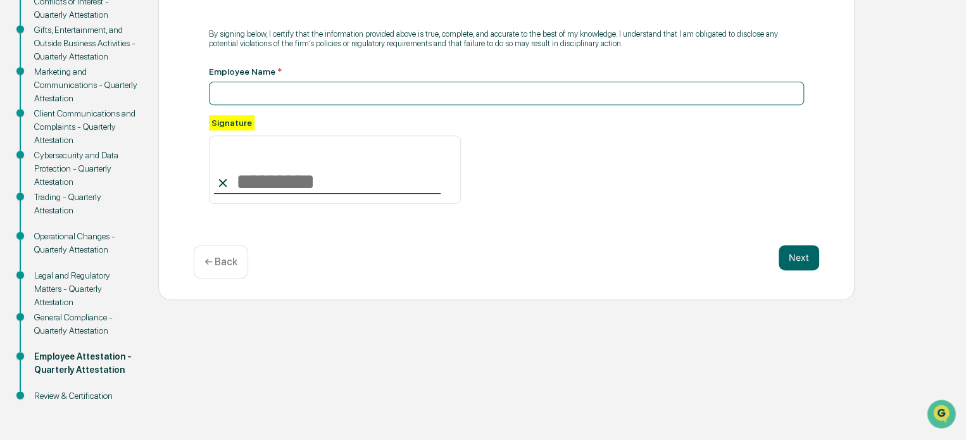
click at [426, 84] on input at bounding box center [506, 93] width 595 height 23
type input "**********"
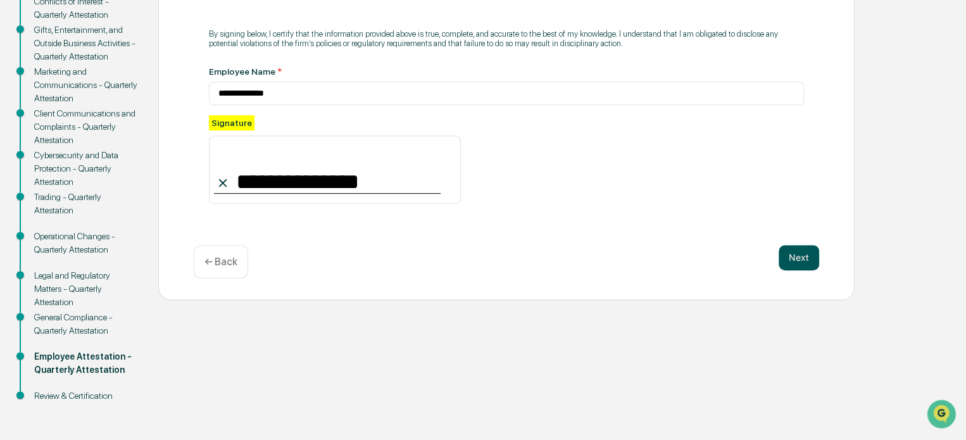
type input "**********"
click at [787, 260] on button "Next" at bounding box center [798, 257] width 40 height 25
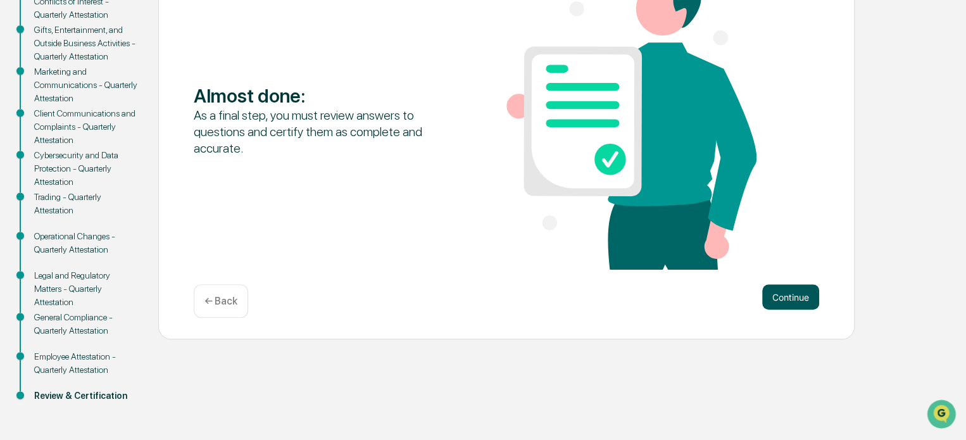
click at [793, 295] on button "Continue" at bounding box center [790, 296] width 57 height 25
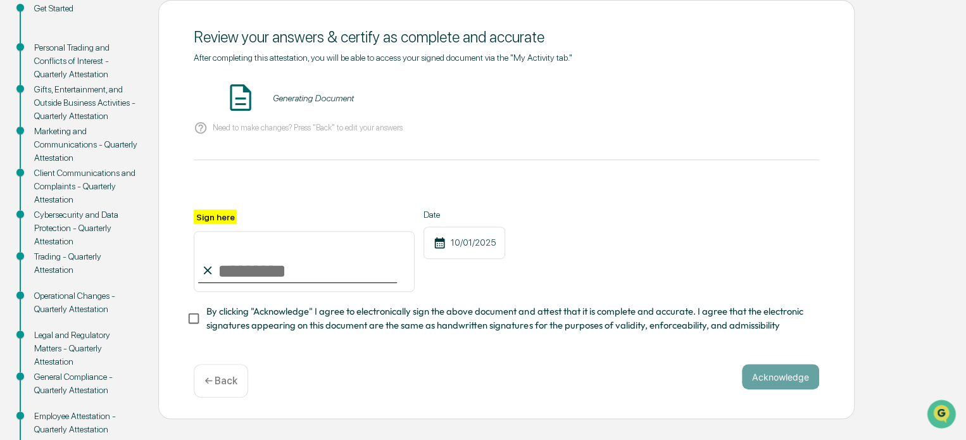
scroll to position [84, 0]
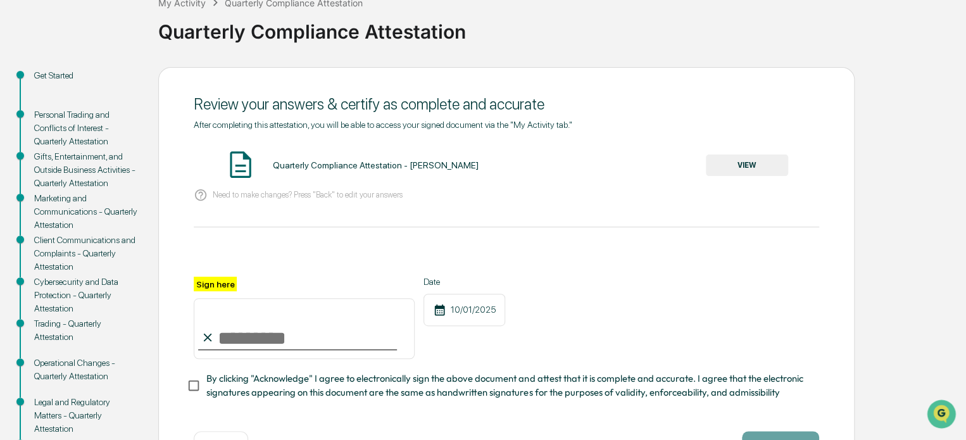
click at [354, 197] on p "Need to make changes? Press "Back" to edit your answers" at bounding box center [308, 194] width 190 height 9
click at [266, 331] on input "Sign here" at bounding box center [304, 328] width 221 height 61
type input "**********"
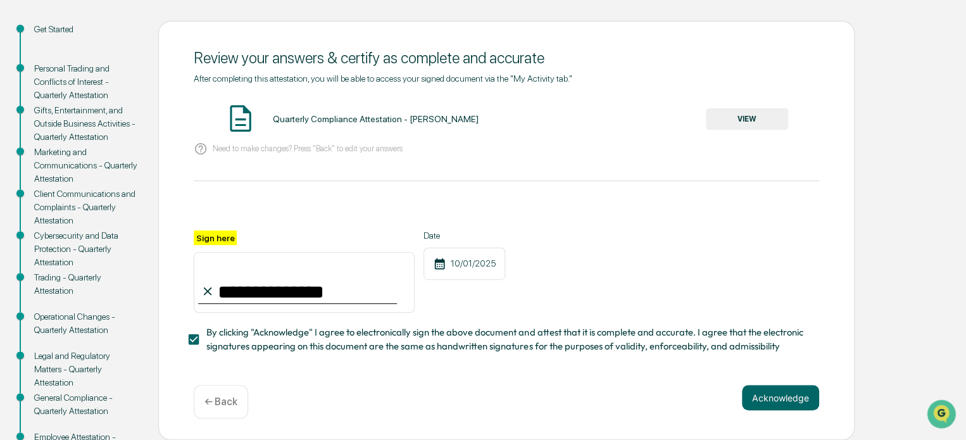
scroll to position [210, 0]
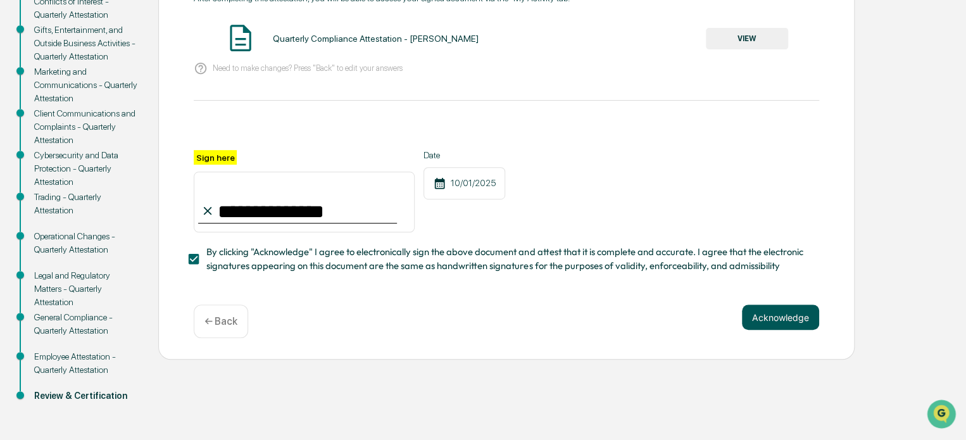
click at [772, 321] on button "Acknowledge" at bounding box center [780, 316] width 77 height 25
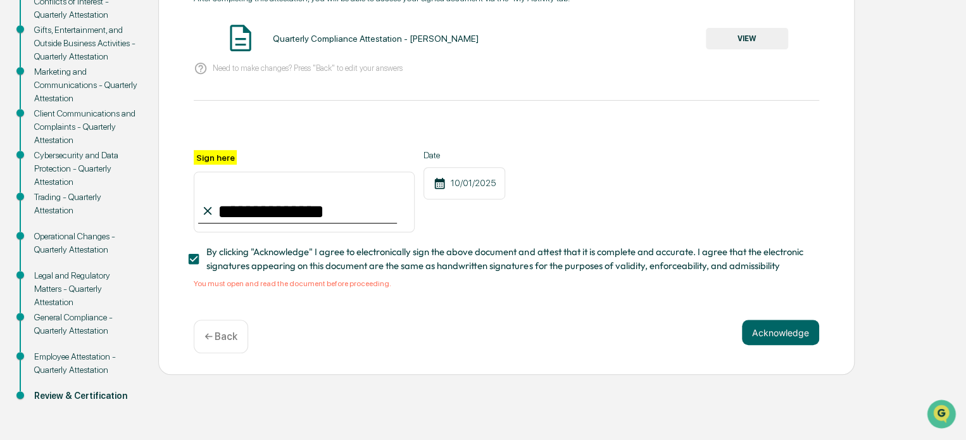
click at [729, 35] on button "VIEW" at bounding box center [747, 39] width 82 height 22
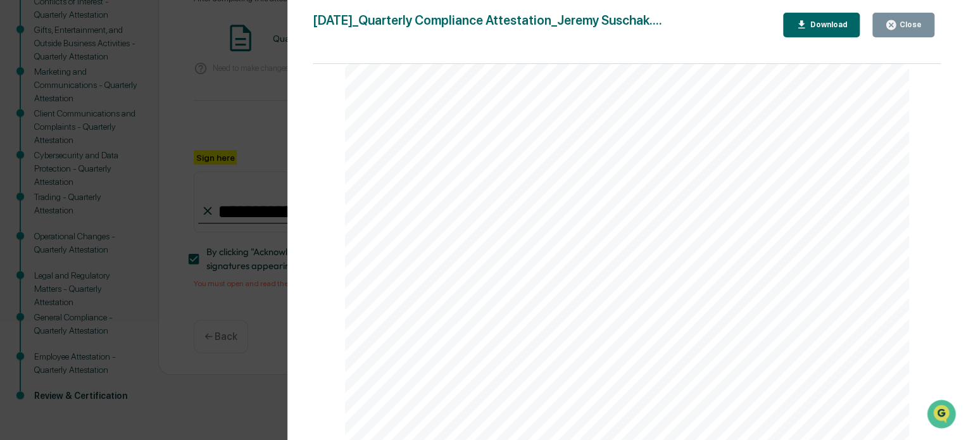
scroll to position [2718, 0]
click at [899, 27] on div "Close" at bounding box center [909, 24] width 25 height 9
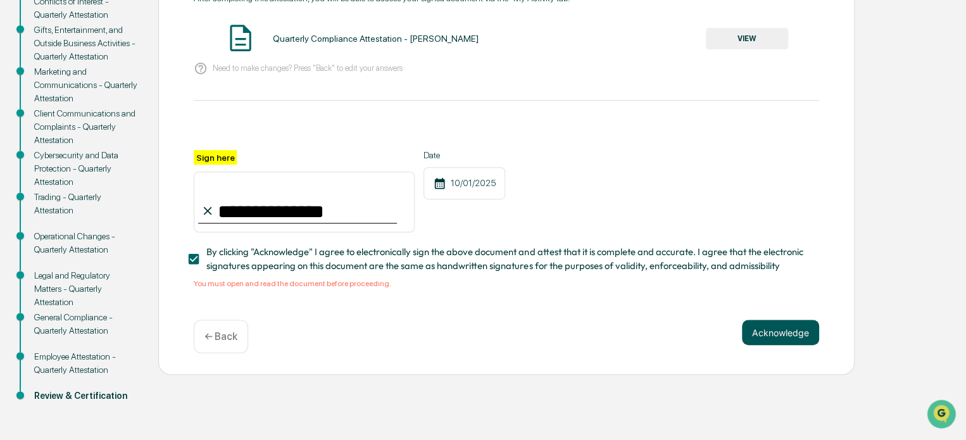
click at [778, 343] on button "Acknowledge" at bounding box center [780, 332] width 77 height 25
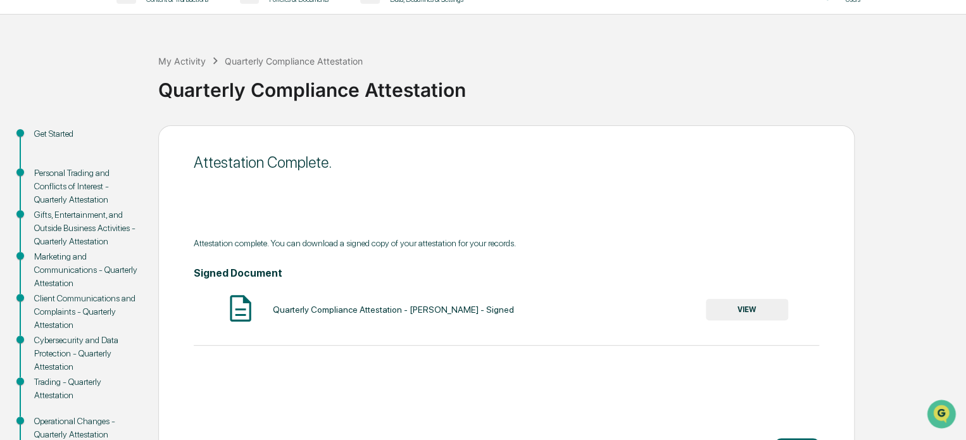
scroll to position [20, 0]
